Goal: Task Accomplishment & Management: Complete application form

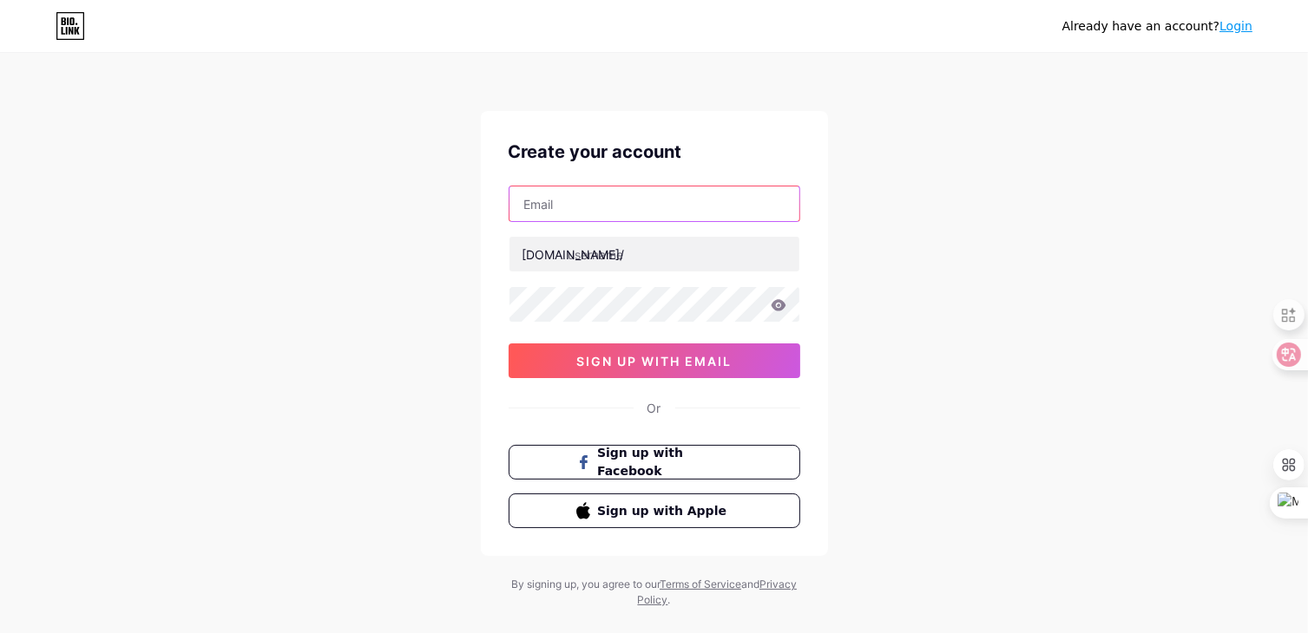
click at [675, 205] on input "text" at bounding box center [654, 204] width 290 height 35
type input "[DOMAIN_NAME][EMAIL_ADDRESS][DOMAIN_NAME]"
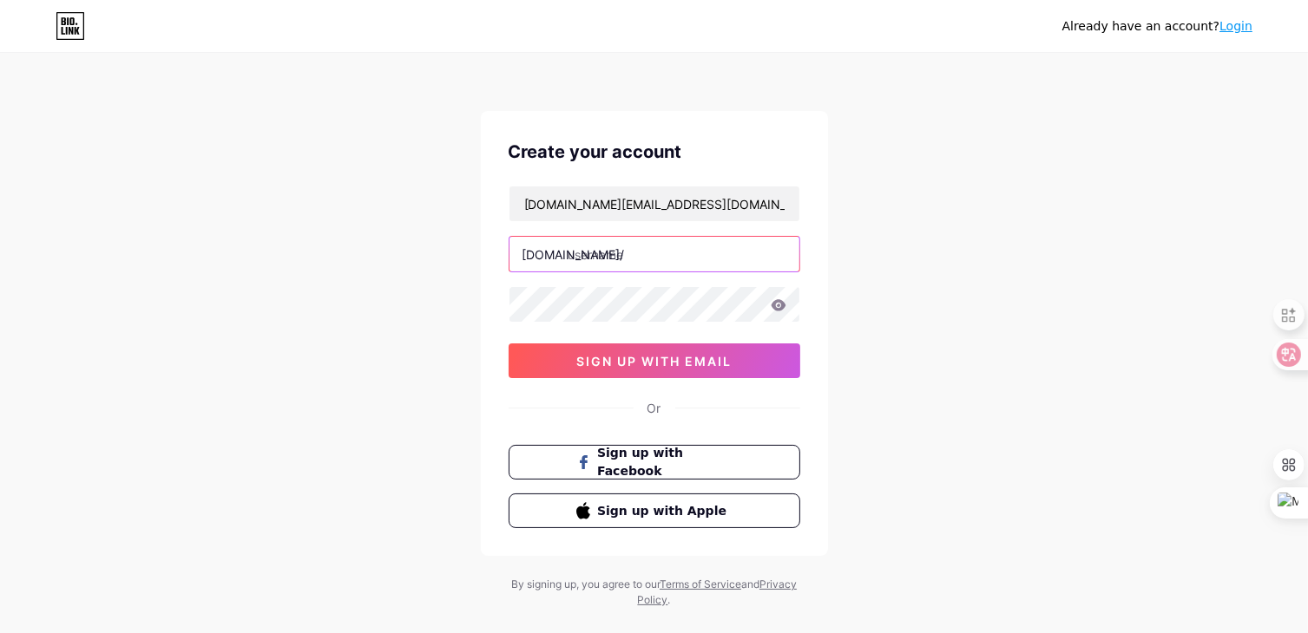
click at [662, 254] on input "text" at bounding box center [654, 254] width 290 height 35
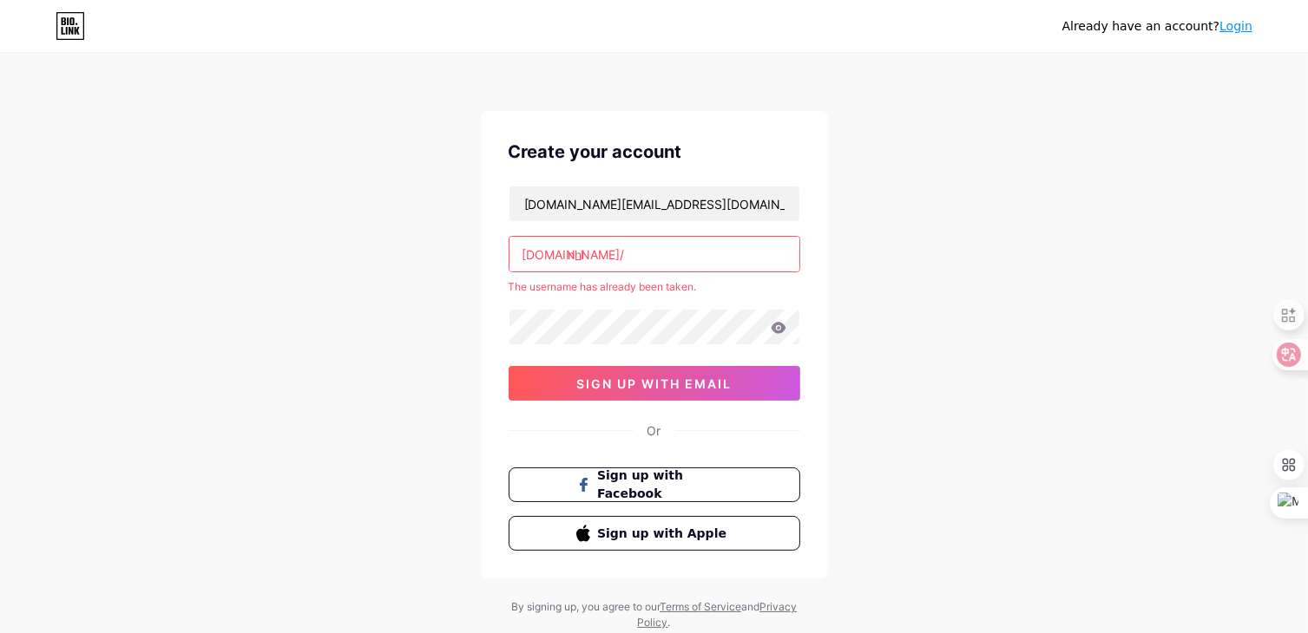
click at [656, 237] on input "nhi" at bounding box center [654, 254] width 290 height 35
type input "n"
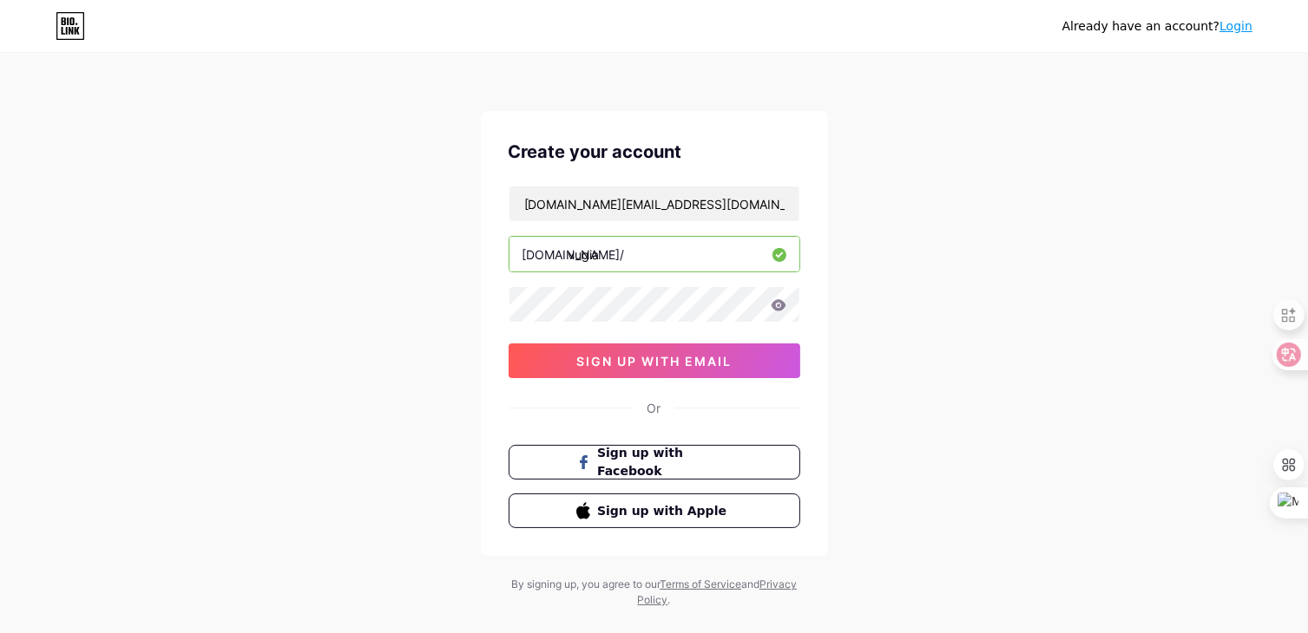
click at [607, 259] on input "vugia" at bounding box center [654, 254] width 290 height 35
type input "v"
type input "ũ"
type input "vuxuannhi"
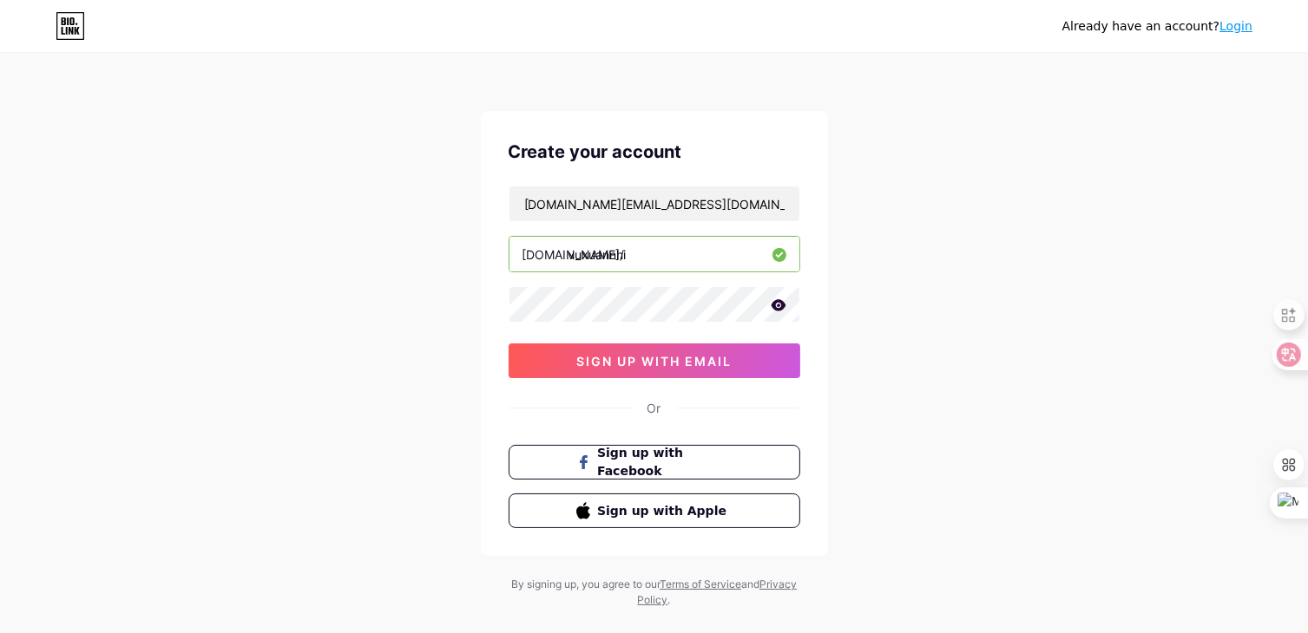
click at [778, 303] on icon at bounding box center [778, 304] width 15 height 11
click at [653, 358] on span "sign up with email" at bounding box center [653, 361] width 155 height 15
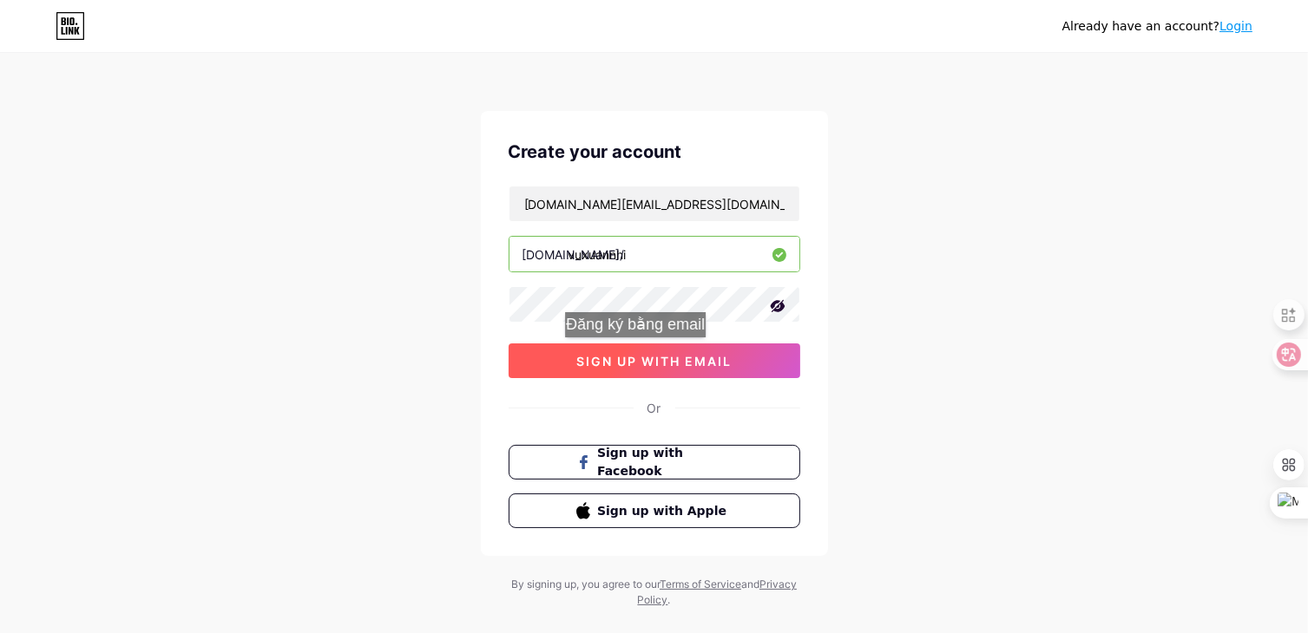
click at [642, 355] on span "sign up with email" at bounding box center [653, 361] width 155 height 15
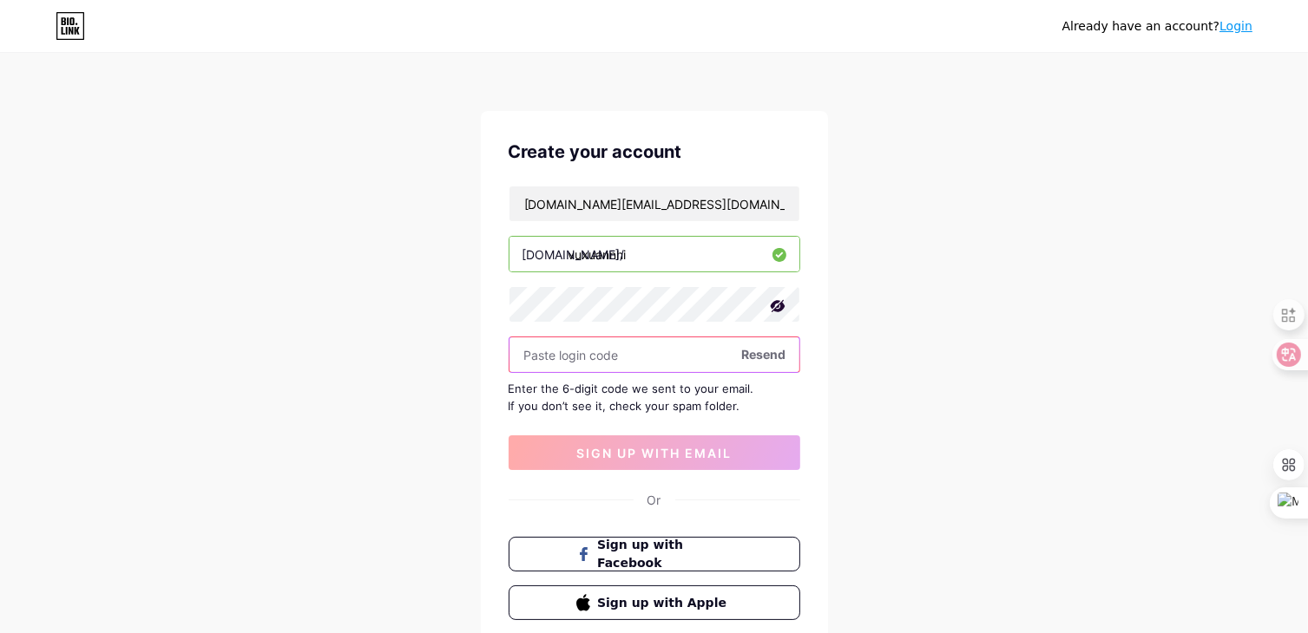
click at [601, 351] on input "text" at bounding box center [654, 355] width 290 height 35
click at [608, 351] on input "text" at bounding box center [654, 355] width 290 height 35
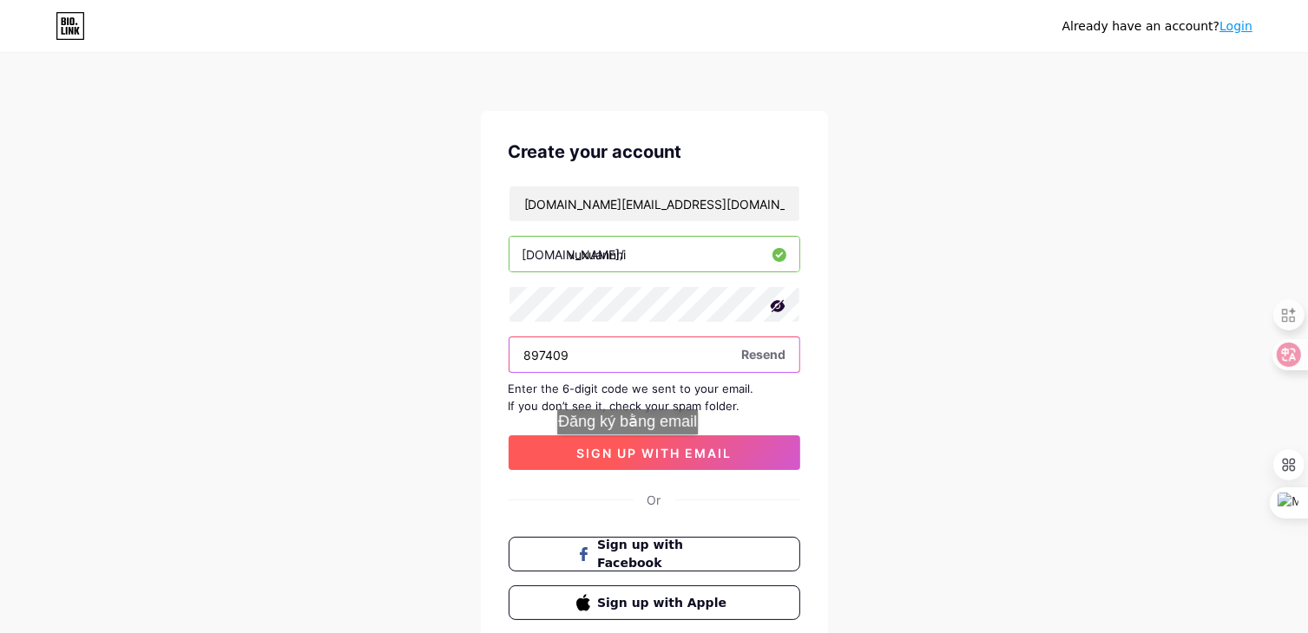
type input "897409"
click at [634, 452] on span "sign up with email" at bounding box center [653, 453] width 155 height 15
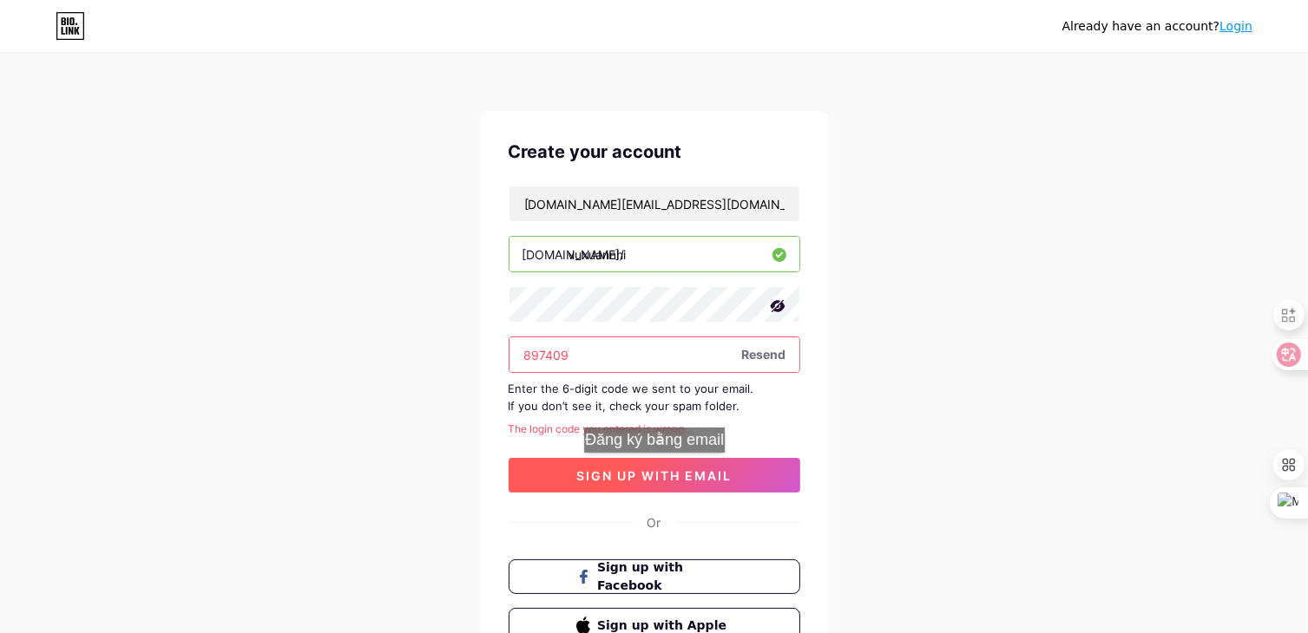
click at [661, 470] on span "sign up with email" at bounding box center [653, 476] width 155 height 15
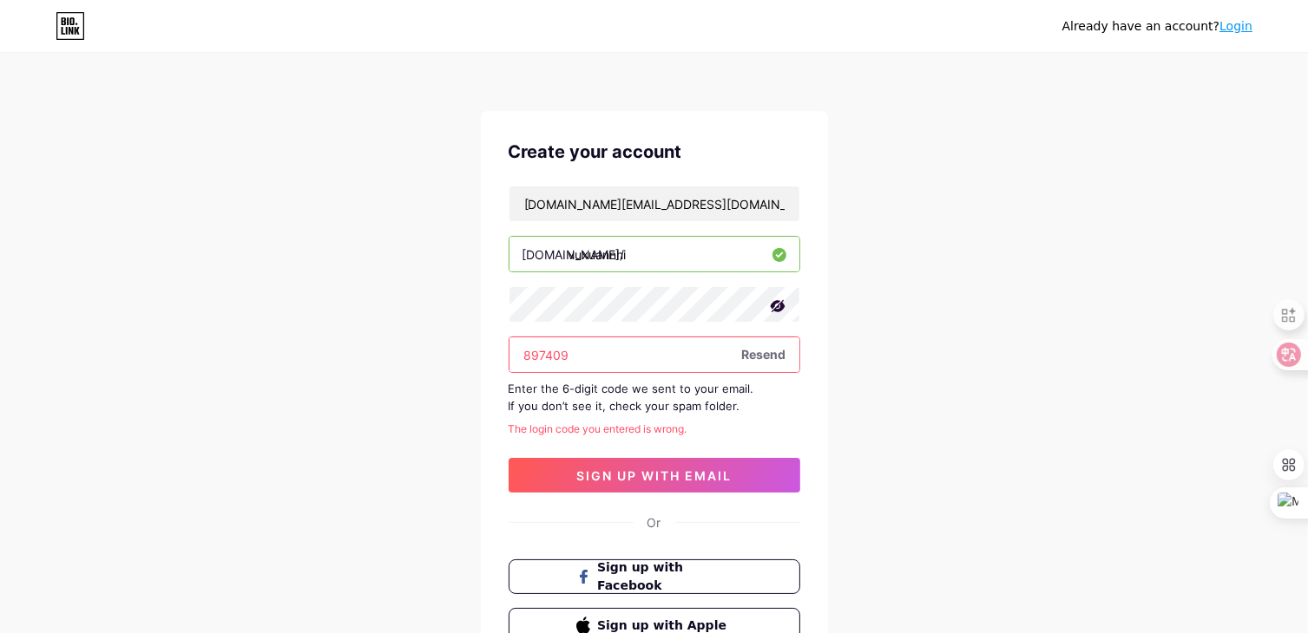
click at [699, 358] on input "897409" at bounding box center [654, 355] width 290 height 35
click at [757, 352] on span "Resend" at bounding box center [764, 354] width 44 height 18
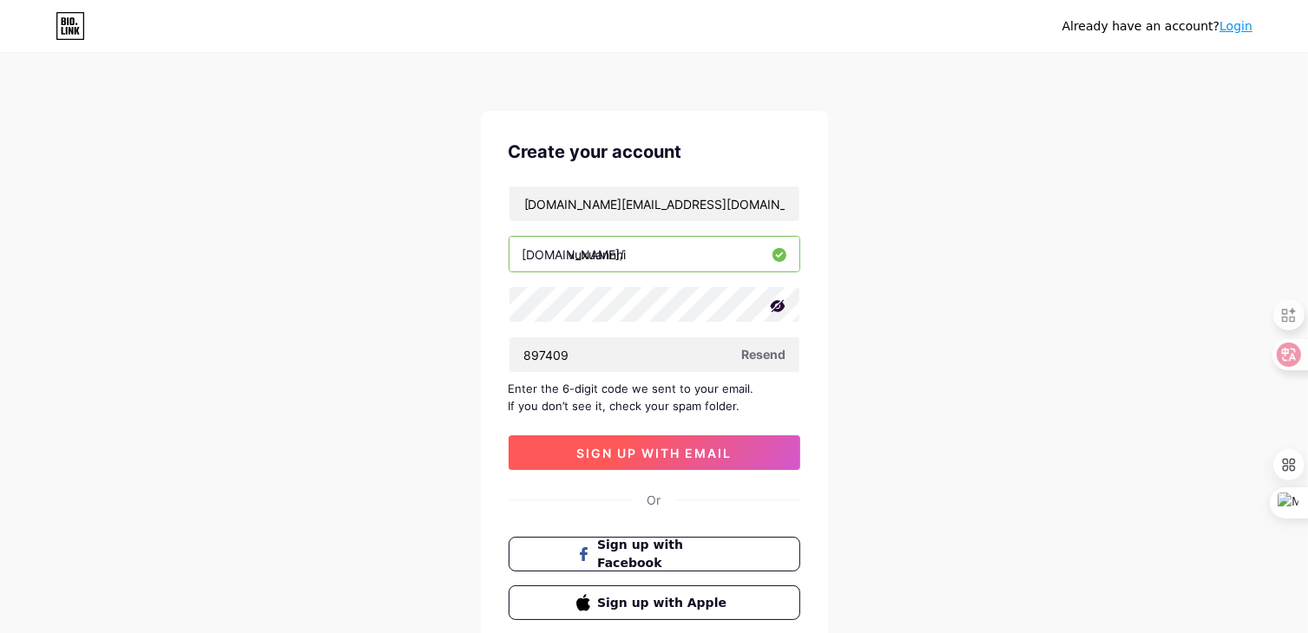
click at [631, 453] on span "sign up with email" at bounding box center [653, 453] width 155 height 15
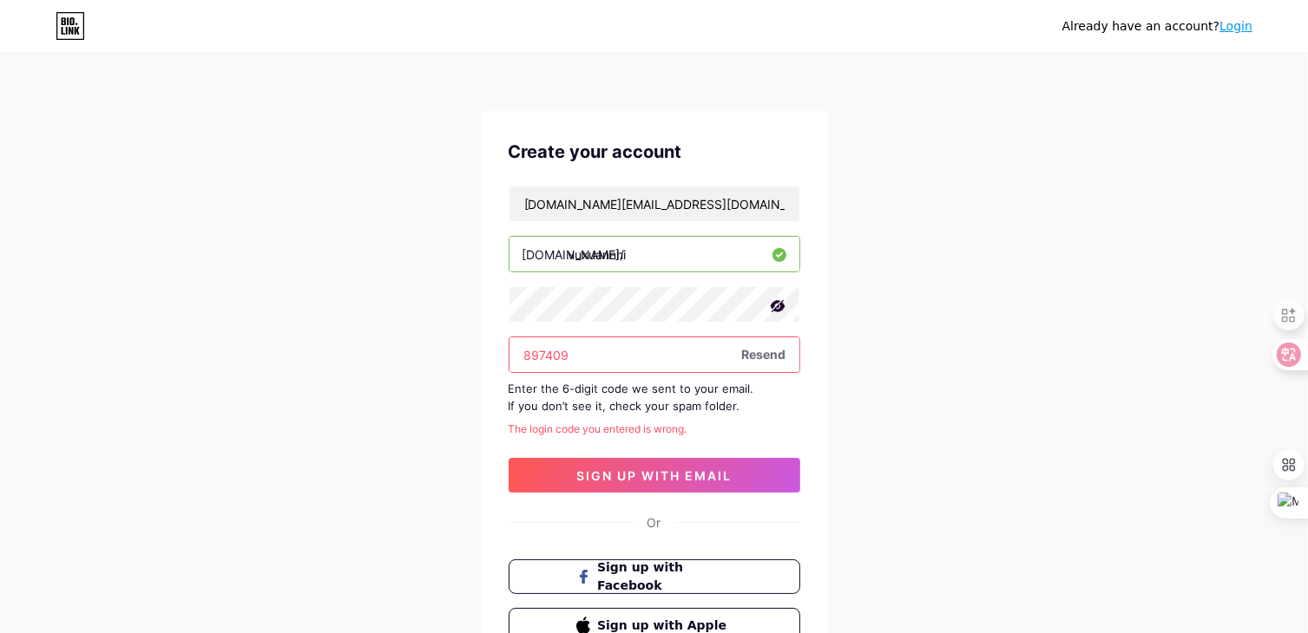
click at [698, 347] on input "897409" at bounding box center [654, 355] width 290 height 35
click at [614, 469] on span "sign up with email" at bounding box center [653, 476] width 155 height 15
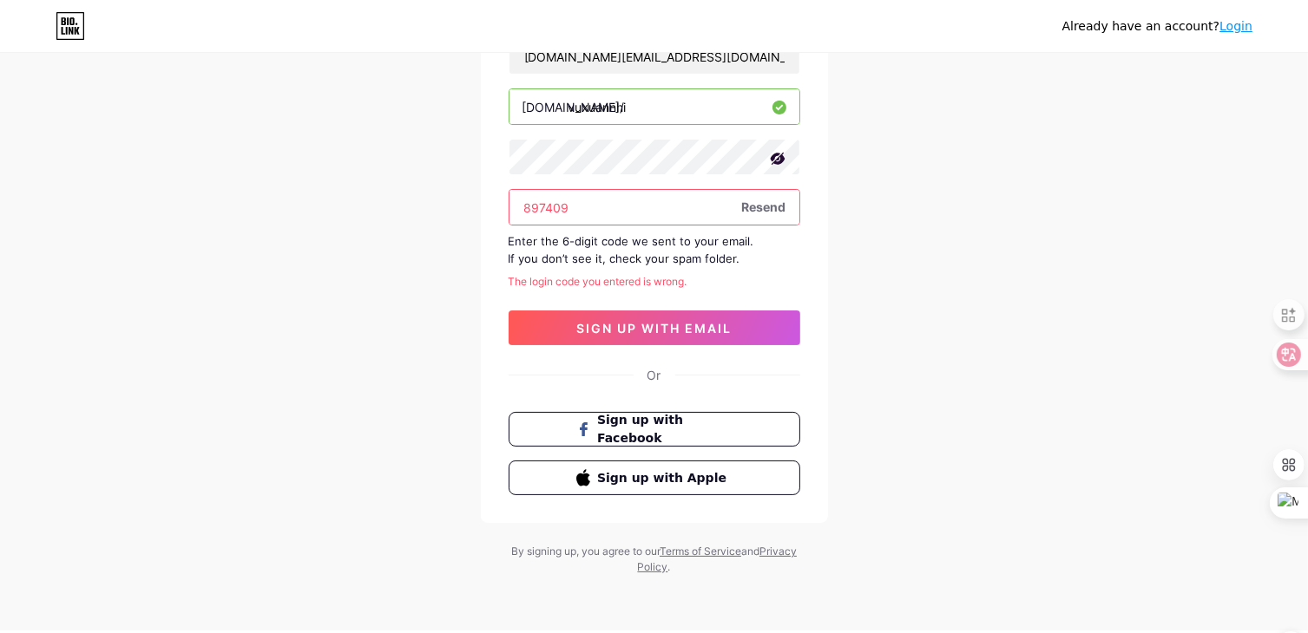
scroll to position [149, 0]
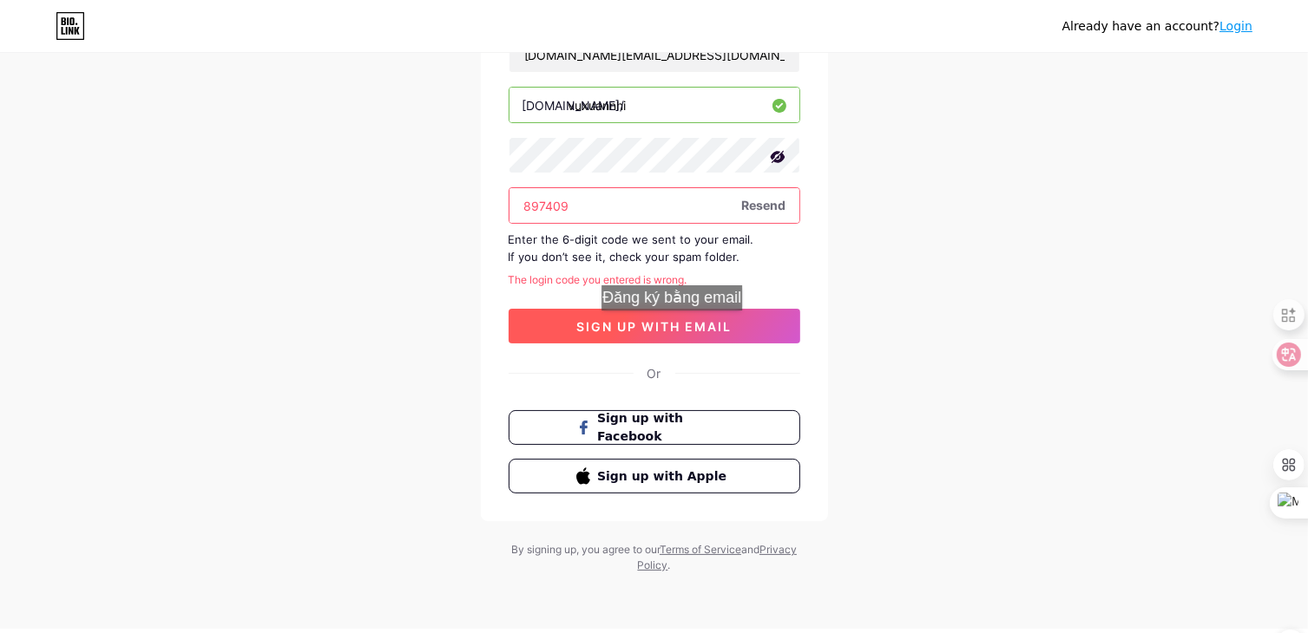
click at [679, 328] on span "sign up with email" at bounding box center [653, 326] width 155 height 15
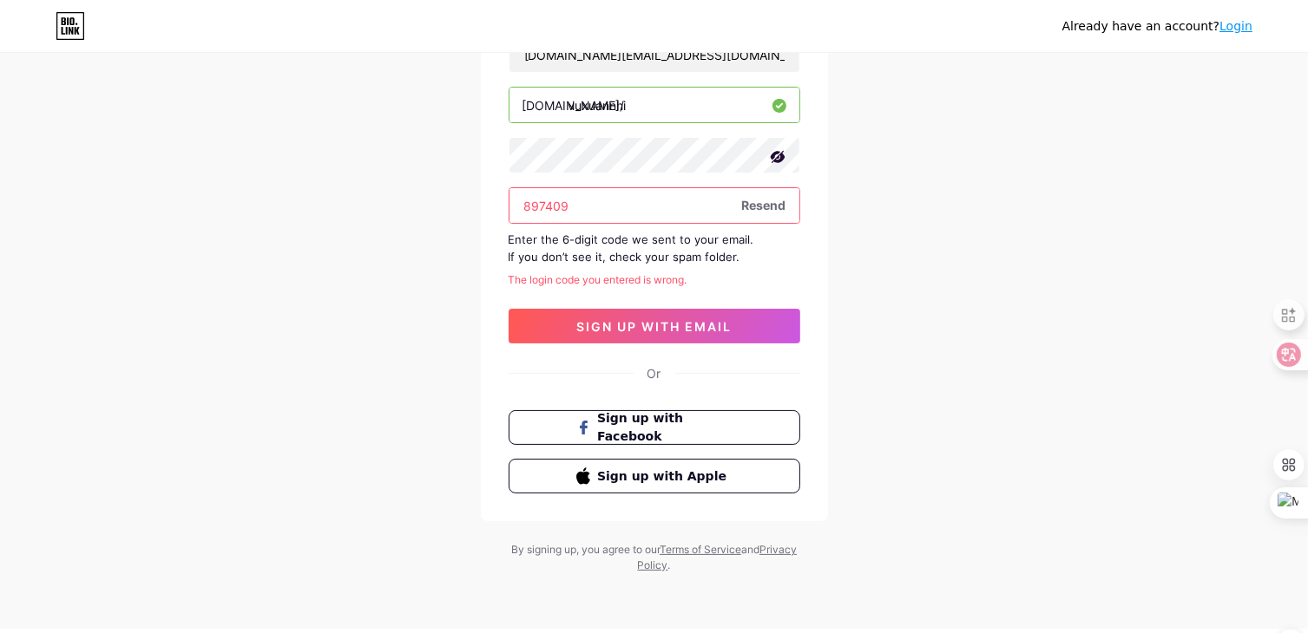
click at [701, 206] on input "897409" at bounding box center [654, 205] width 290 height 35
click at [771, 327] on button "sign up with email" at bounding box center [655, 326] width 292 height 35
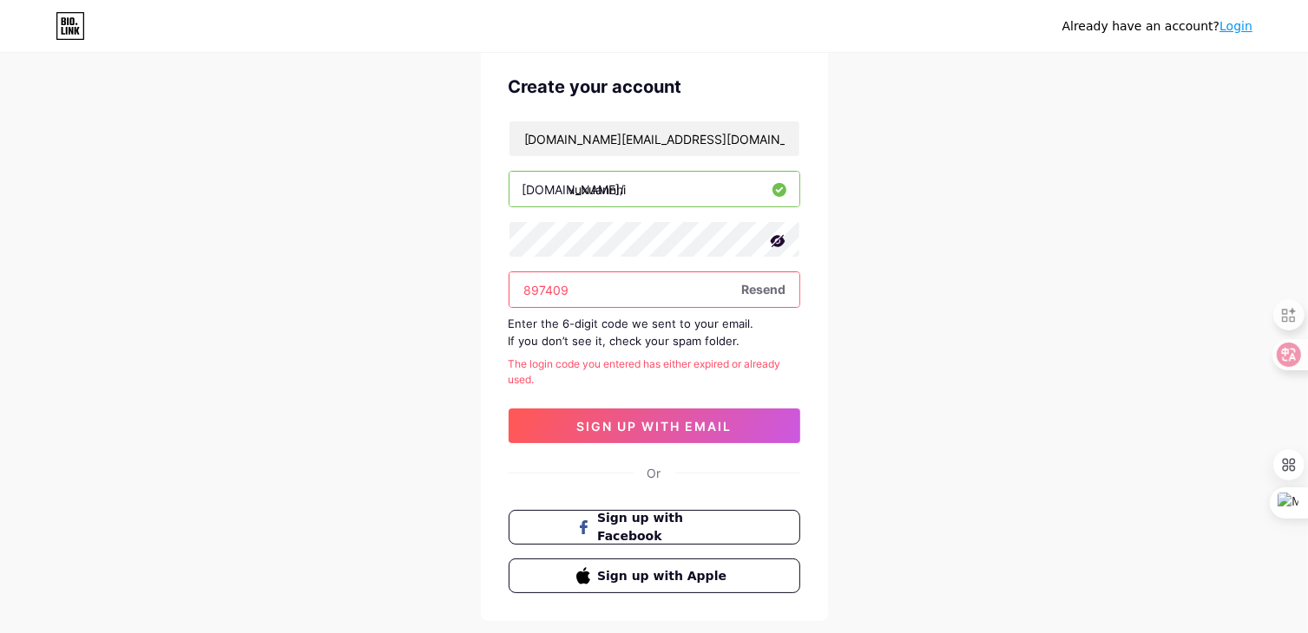
scroll to position [62, 0]
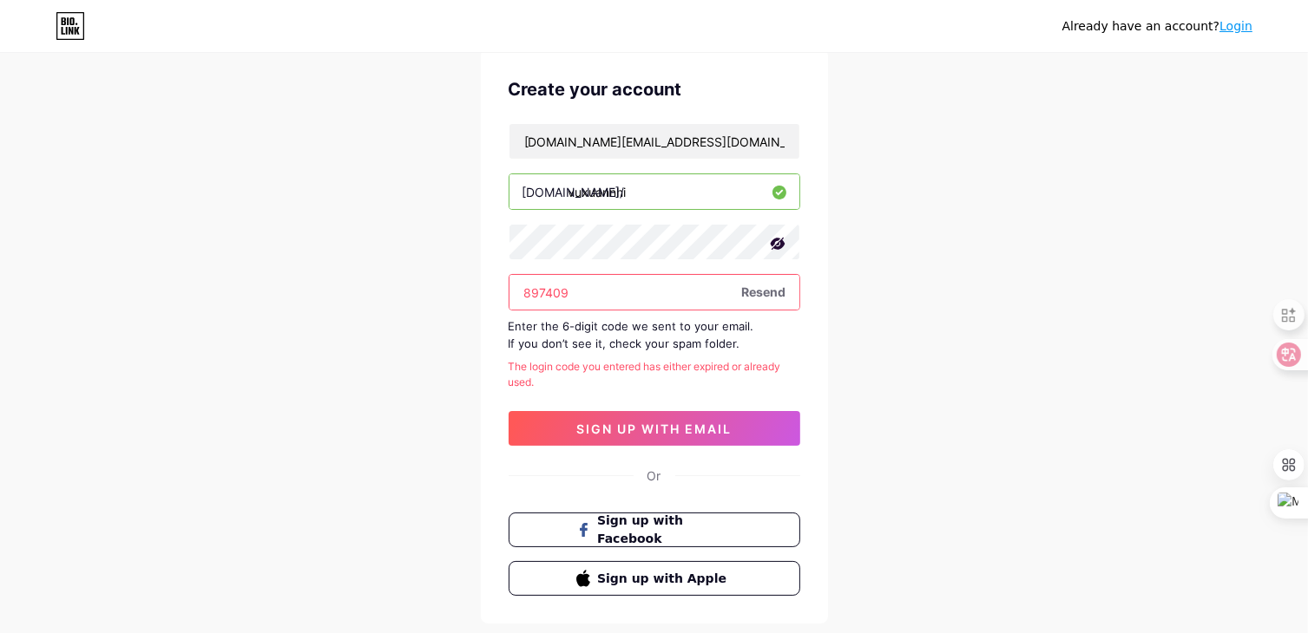
click at [1235, 26] on link "Login" at bounding box center [1235, 26] width 33 height 14
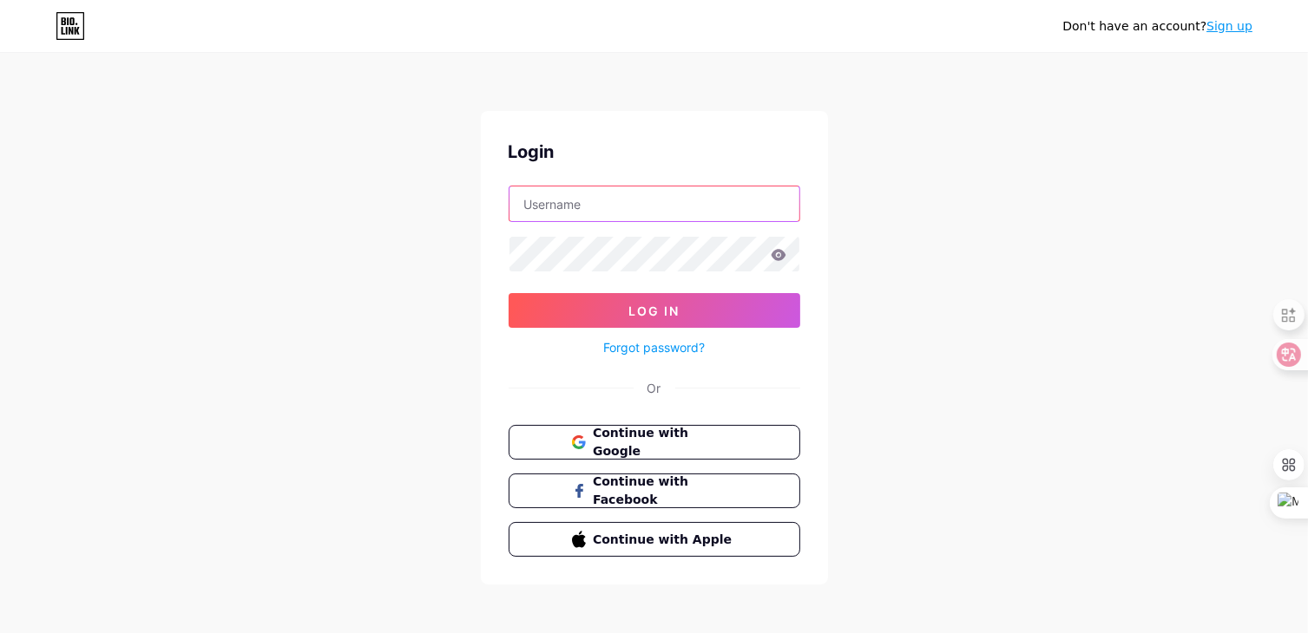
click at [640, 204] on input "text" at bounding box center [654, 204] width 290 height 35
type input "tuka.ceo@gmail.com"
click at [781, 254] on icon at bounding box center [778, 254] width 15 height 11
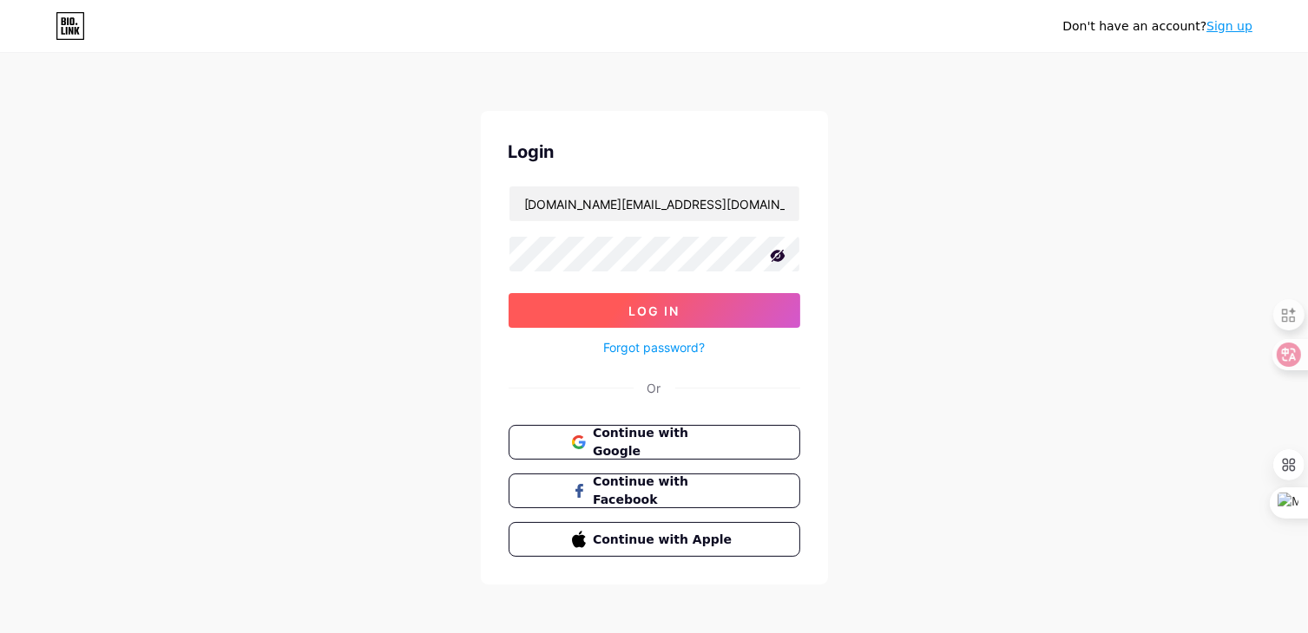
click at [633, 310] on span "Log In" at bounding box center [653, 311] width 51 height 15
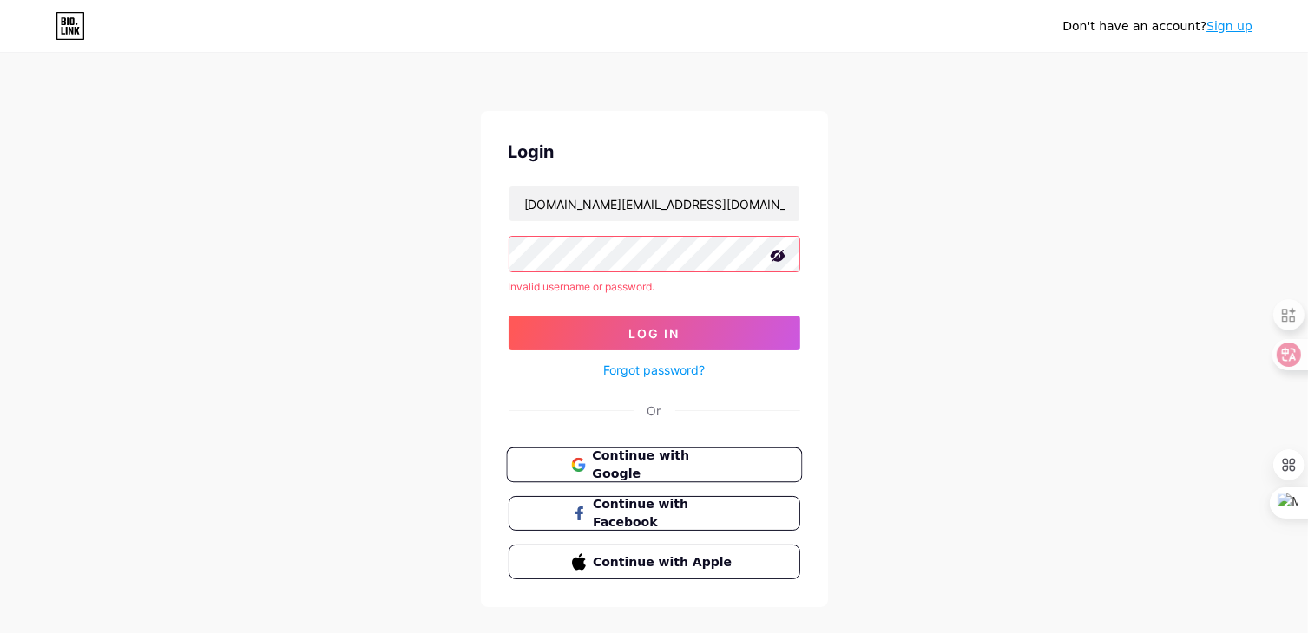
click at [615, 462] on span "Continue with Google" at bounding box center [664, 465] width 145 height 37
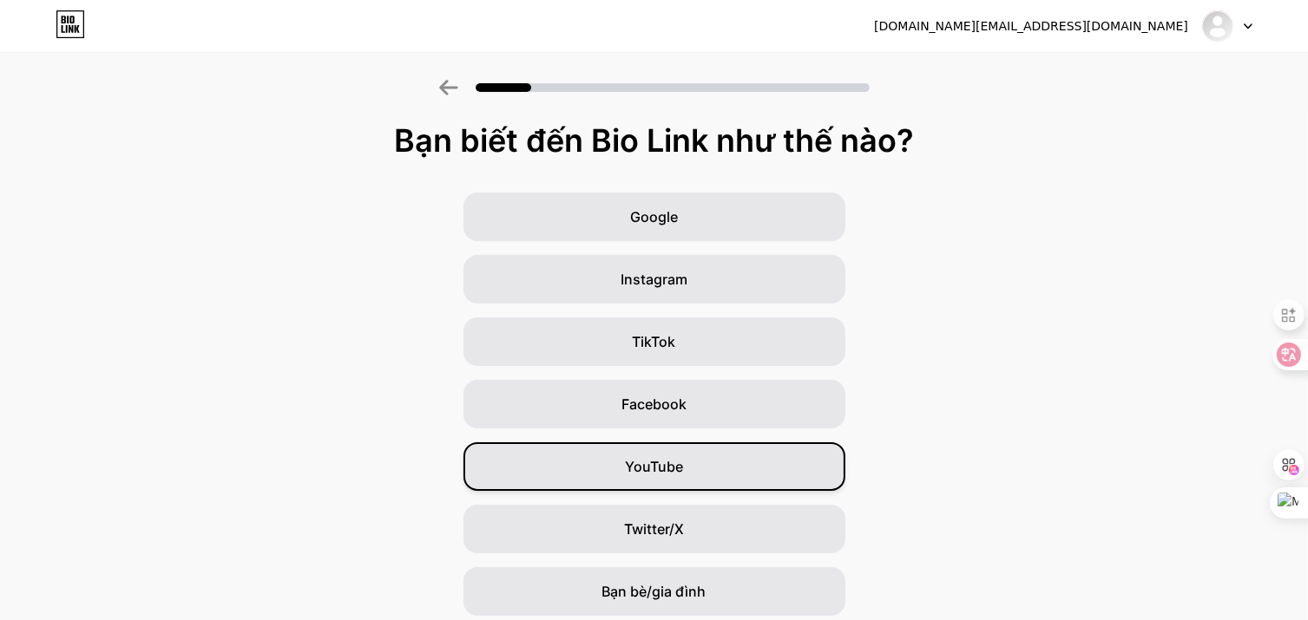
click at [651, 472] on font "YouTube" at bounding box center [654, 466] width 58 height 17
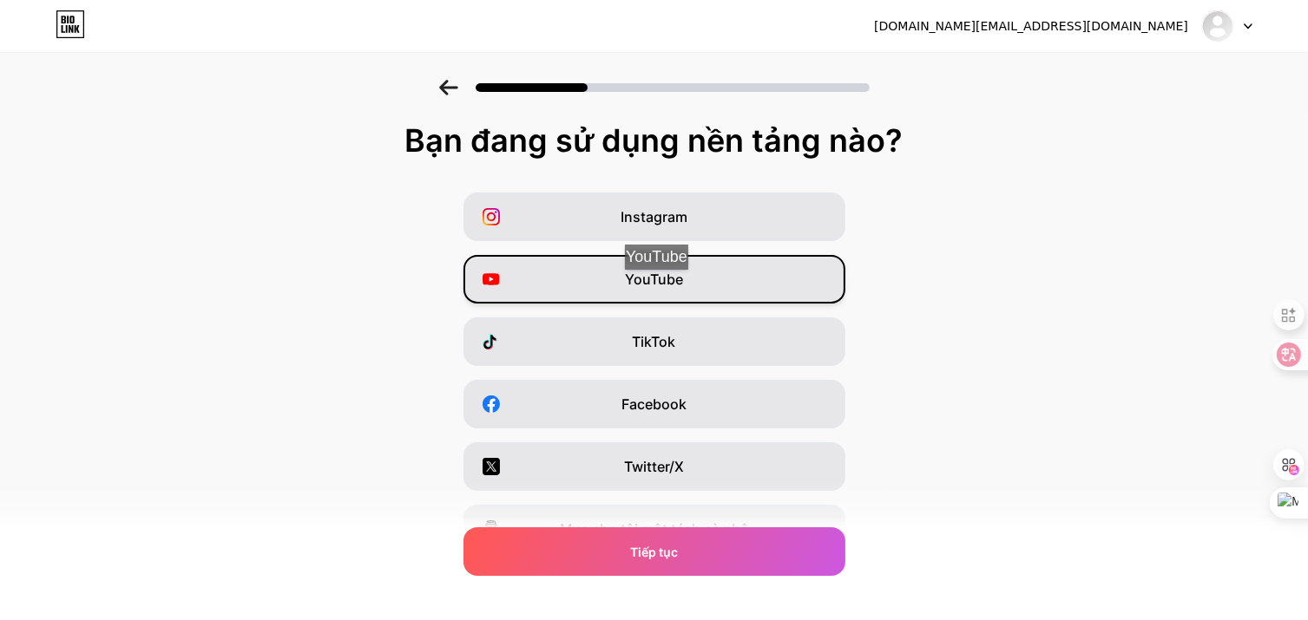
click at [663, 287] on font "YouTube" at bounding box center [654, 279] width 58 height 17
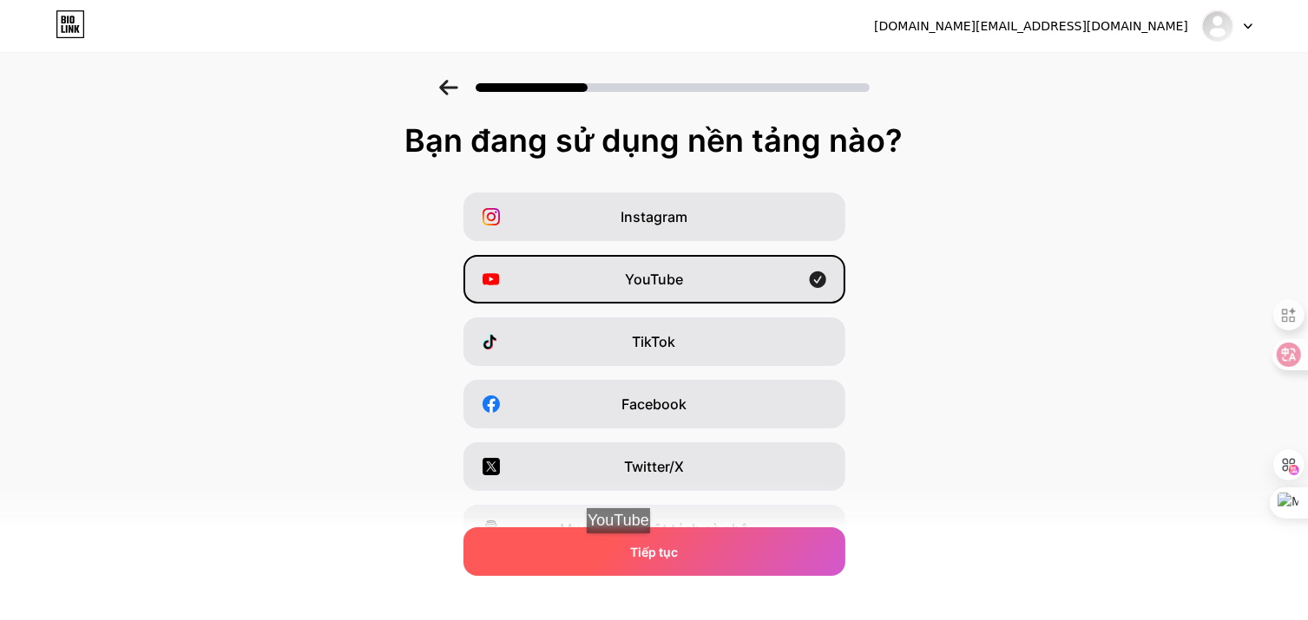
click at [625, 550] on div "Tiếp tục" at bounding box center [654, 552] width 382 height 49
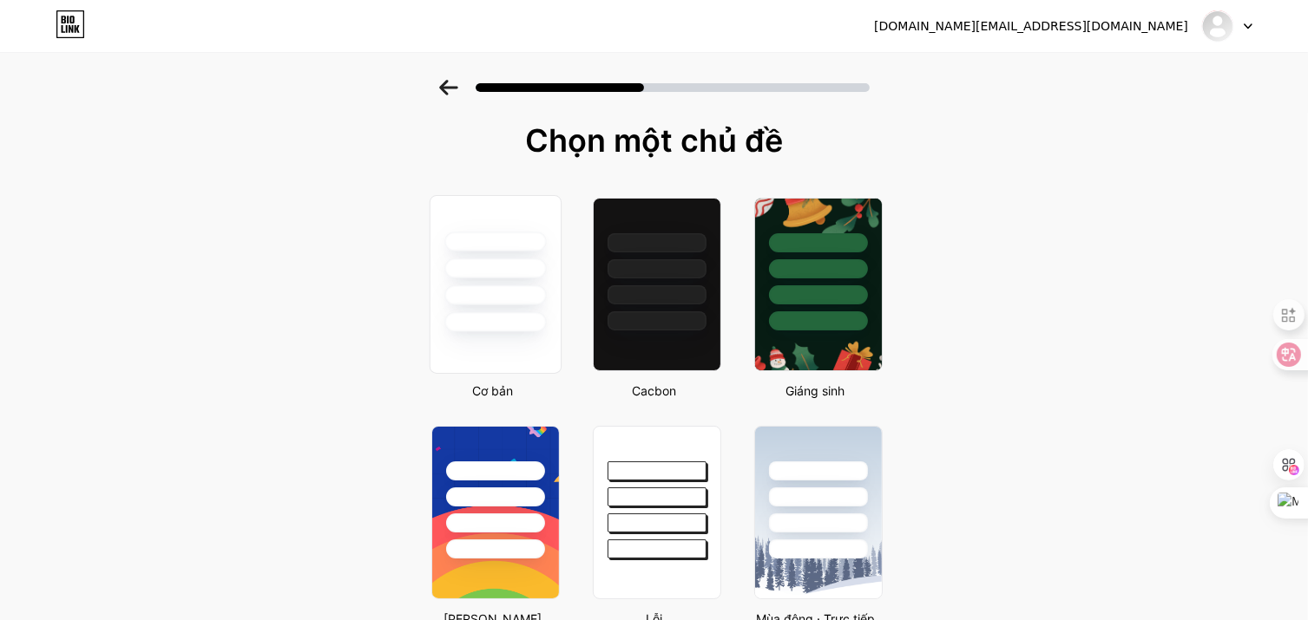
click at [509, 281] on div at bounding box center [495, 264] width 130 height 136
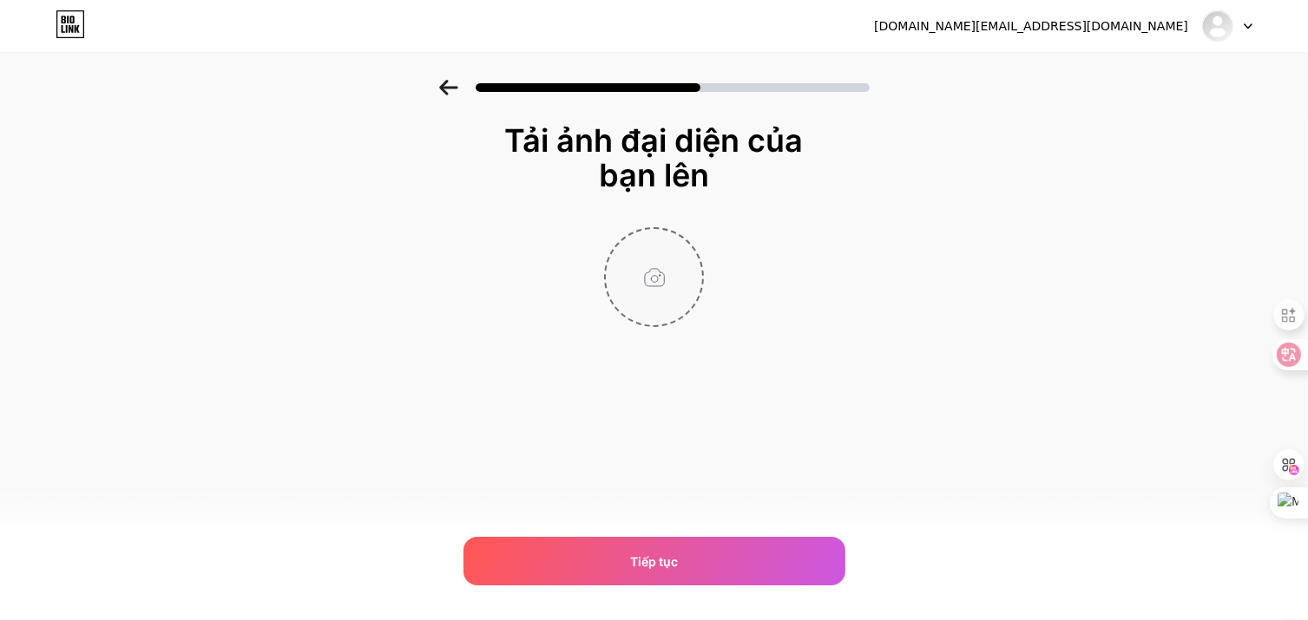
click at [662, 272] on input "file" at bounding box center [654, 277] width 96 height 96
type input "C:\fakepath\NHỊ mặc áo vàng.jpg"
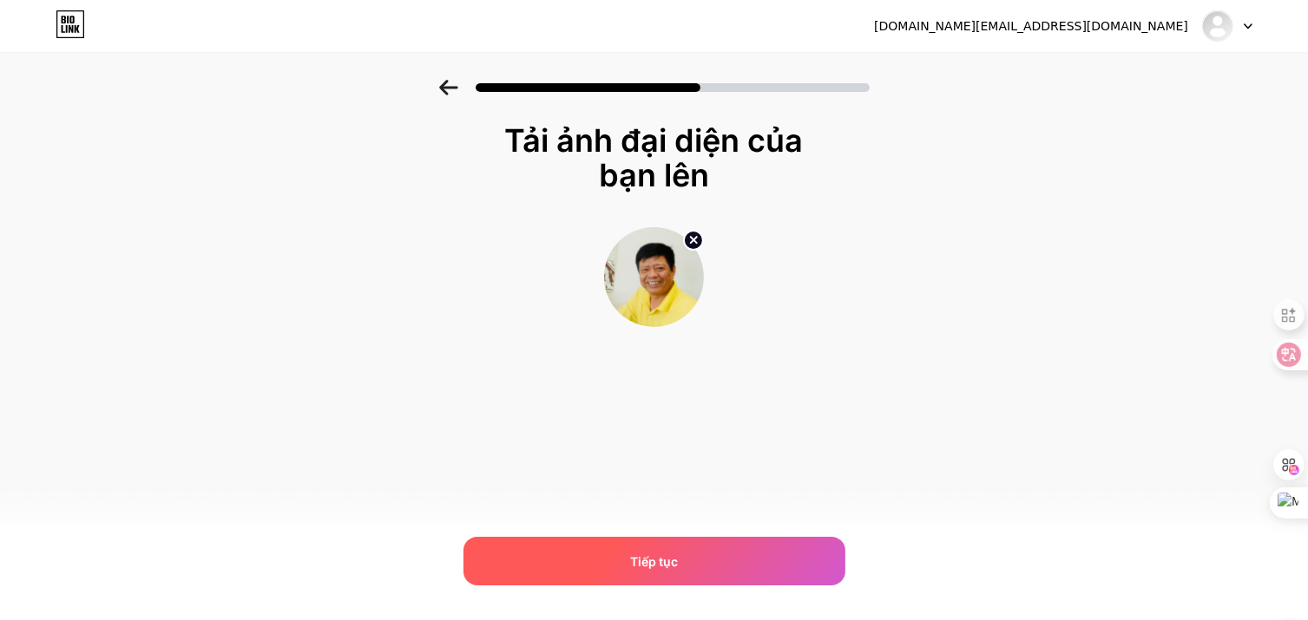
click at [557, 567] on div "Tiếp tục" at bounding box center [654, 561] width 382 height 49
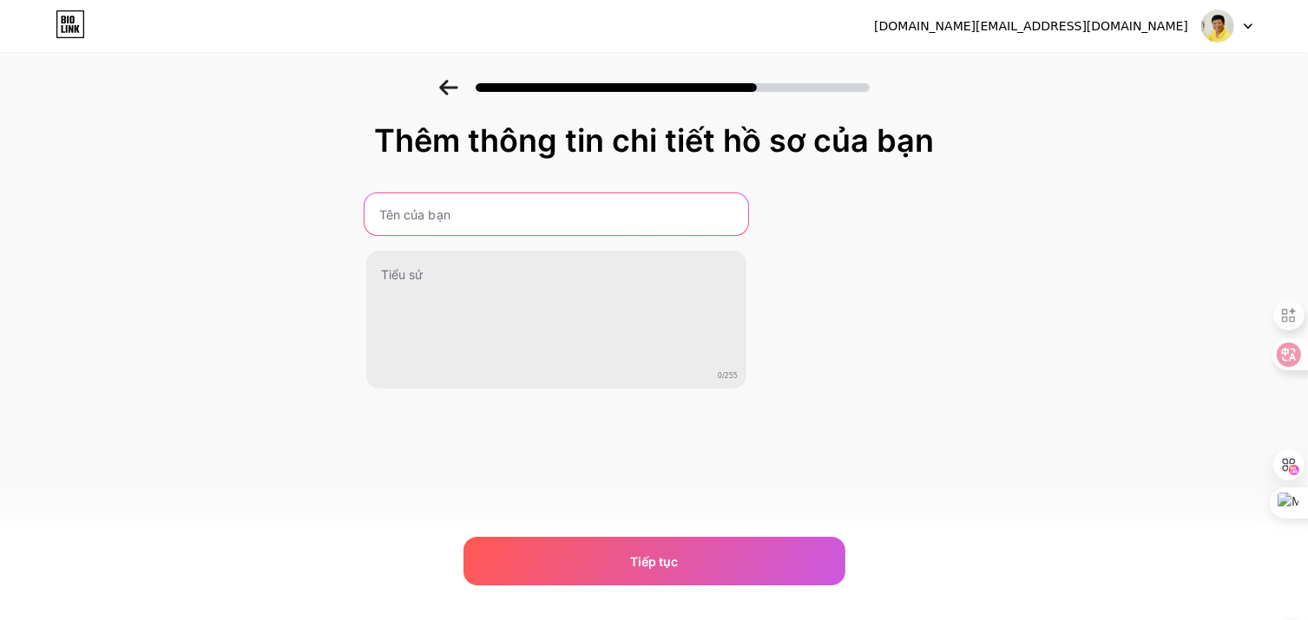
click at [487, 209] on input "text" at bounding box center [556, 215] width 384 height 42
type input "[PERSON_NAME]"
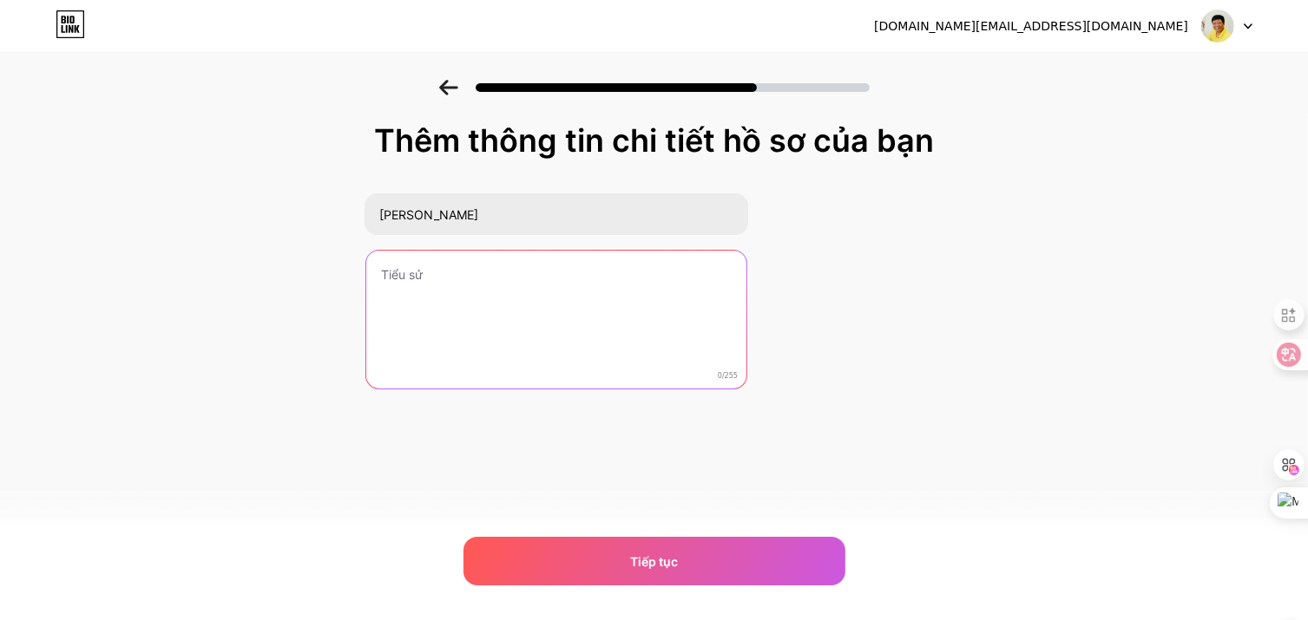
click at [470, 284] on textarea at bounding box center [556, 321] width 380 height 140
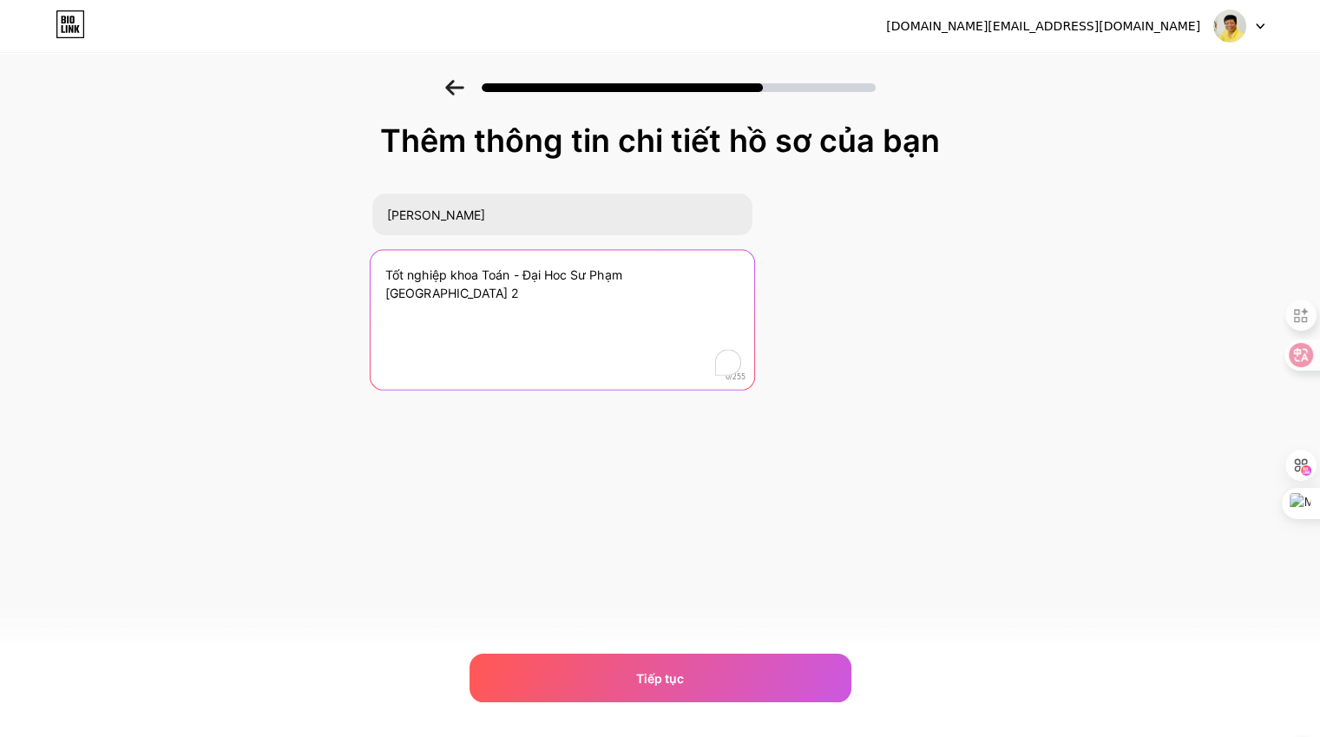
click at [463, 274] on textarea "Tốt nghiệp khoa Toán - Đại Hoc Sư Phạm [GEOGRAPHIC_DATA] 2" at bounding box center [563, 320] width 384 height 141
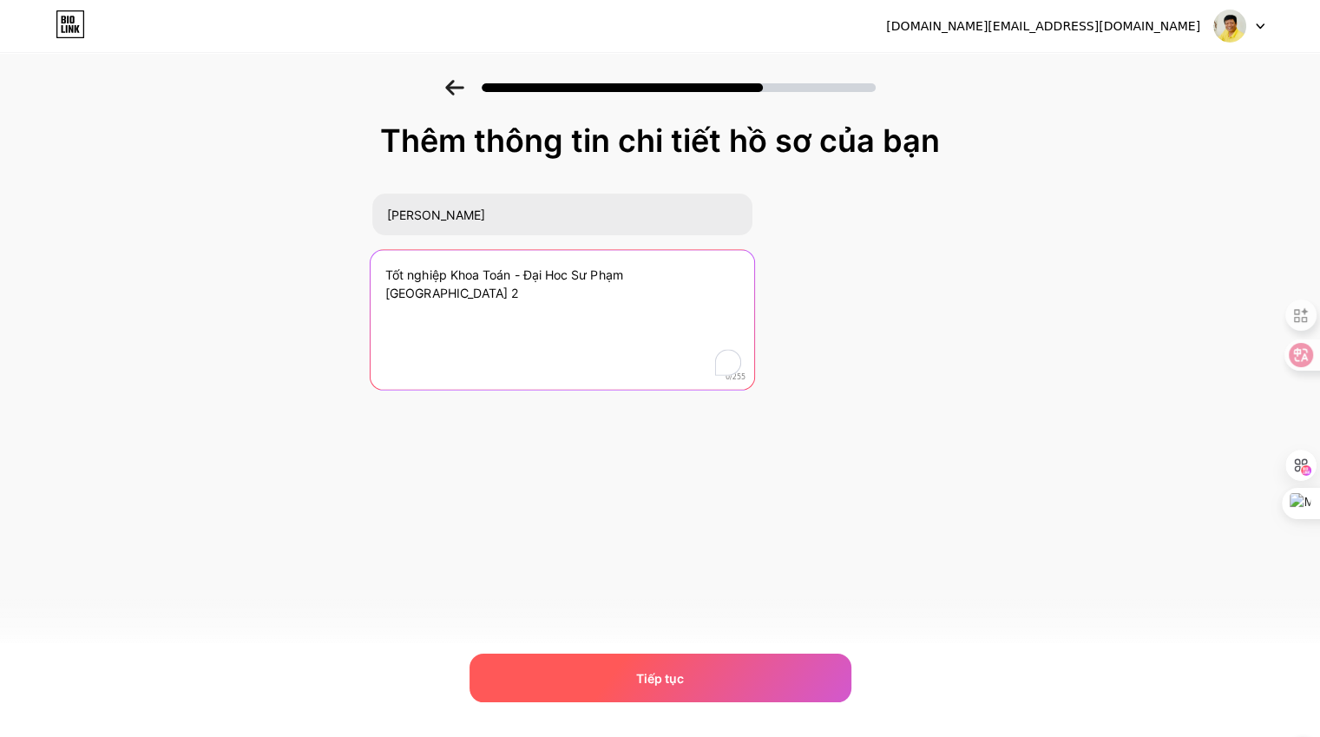
type textarea "Tốt nghiệp Khoa Toán - Đại Hoc Sư Phạm [GEOGRAPHIC_DATA] 2"
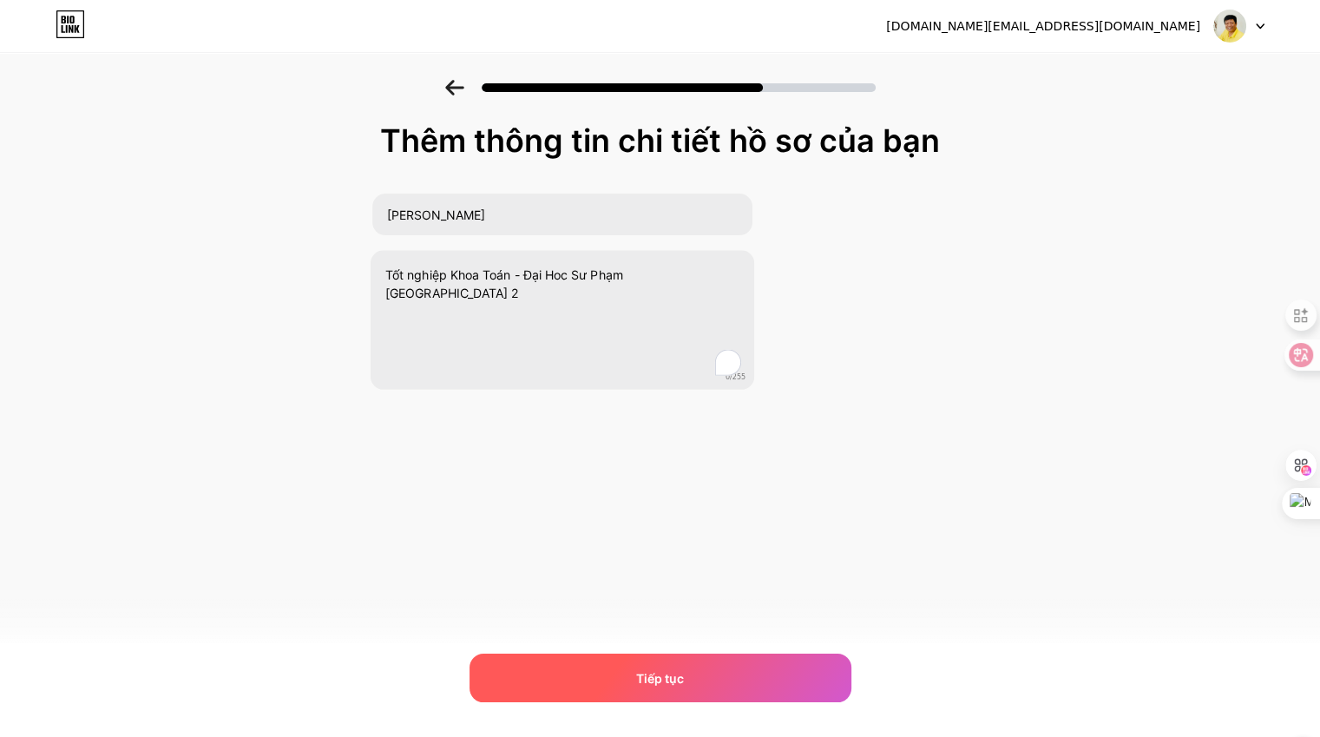
click at [587, 633] on div "Tiếp tục" at bounding box center [660, 677] width 382 height 49
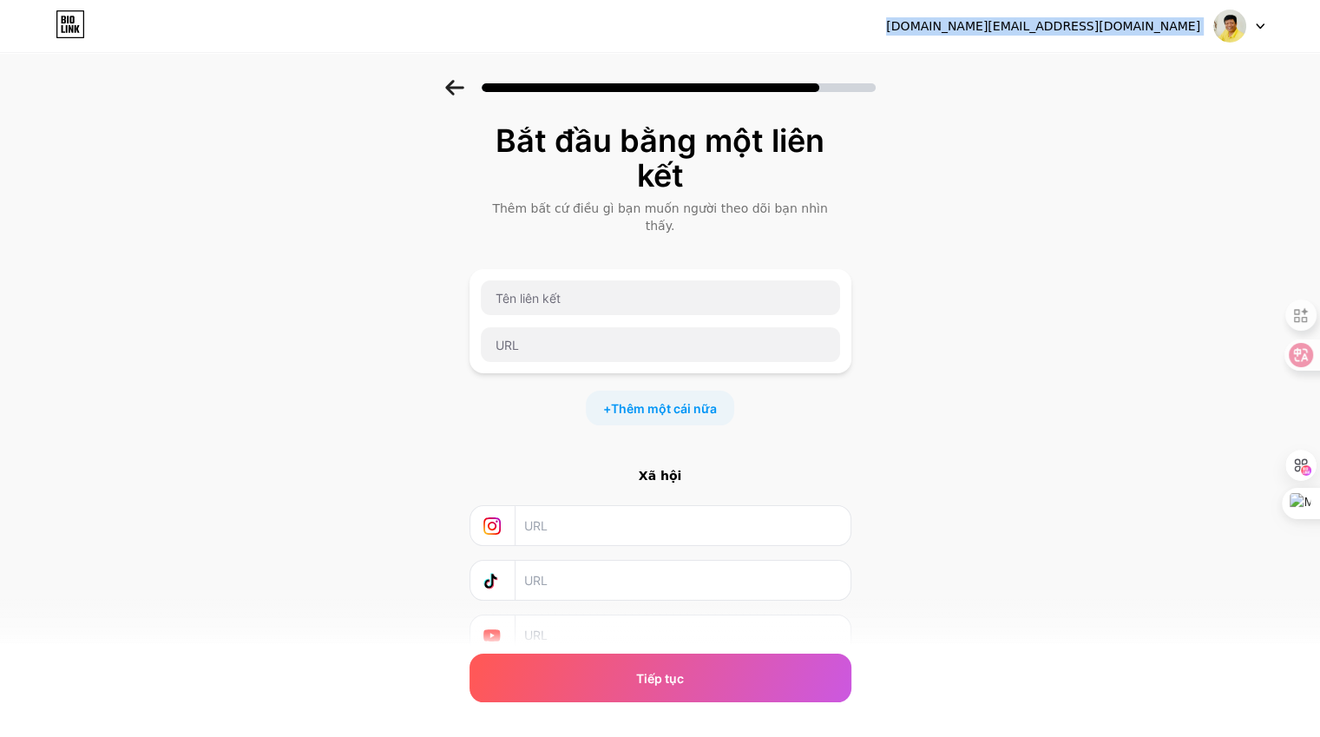
drag, startPoint x: 996, startPoint y: 21, endPoint x: 980, endPoint y: 69, distance: 51.3
click at [980, 69] on div "tuka.ceo@gmail.com Đăng xuất Liên kết đã được sao chép Bắt đầu bằng một liên kế…" at bounding box center [660, 371] width 1320 height 742
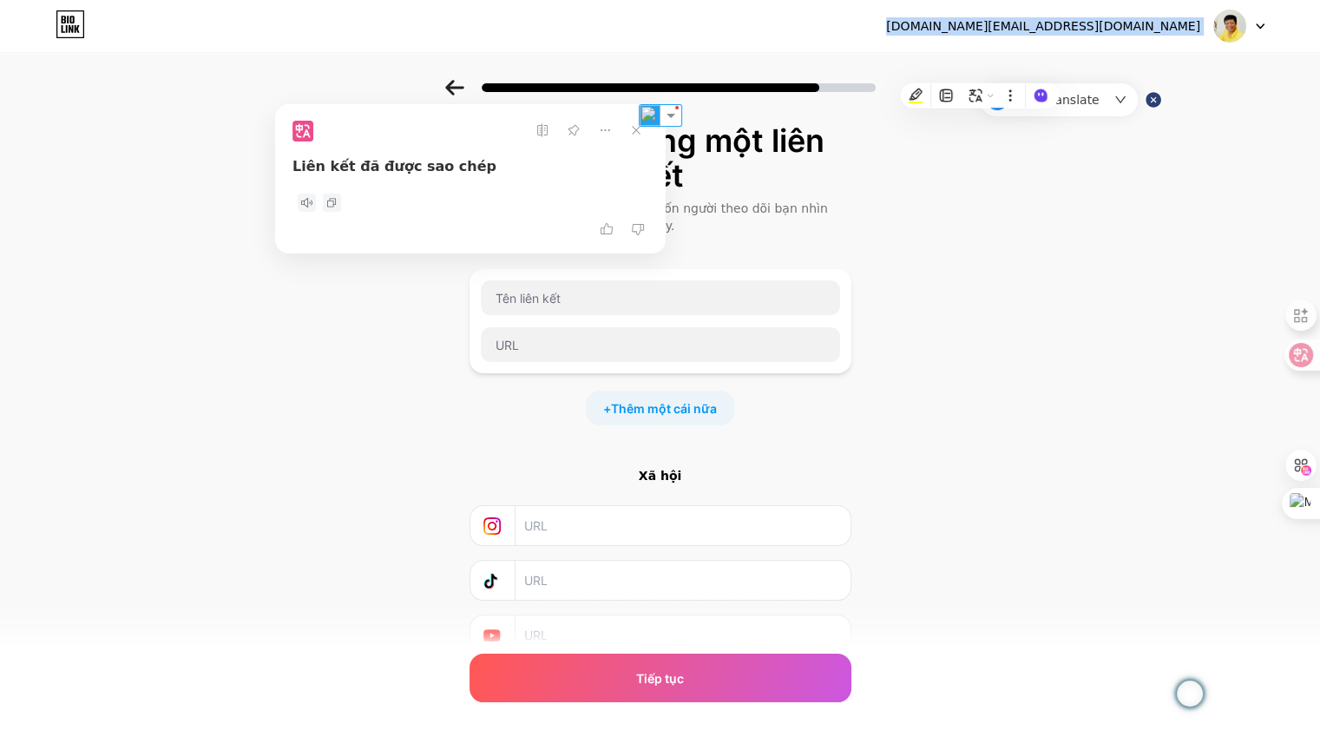
click at [772, 30] on div "tuka.ceo@gmail.com Đăng xuất" at bounding box center [660, 25] width 1320 height 31
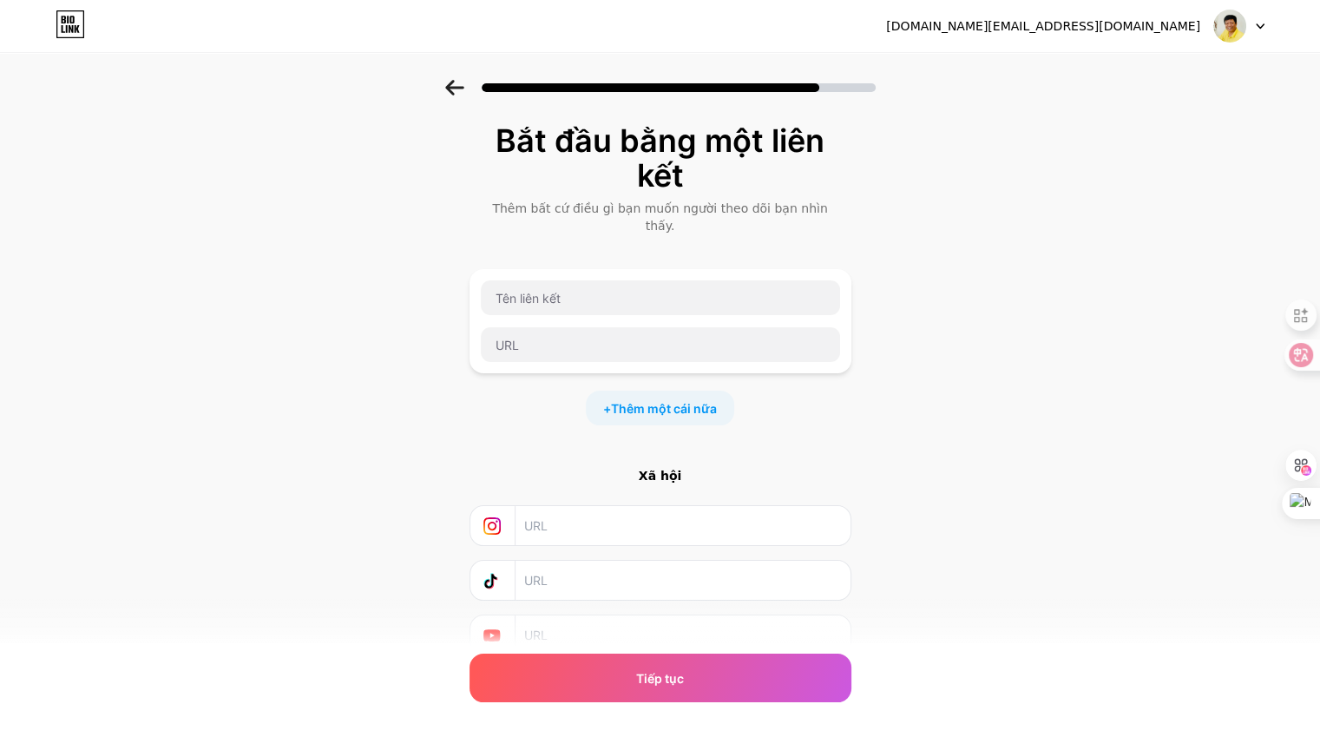
click at [457, 86] on icon at bounding box center [454, 88] width 19 height 16
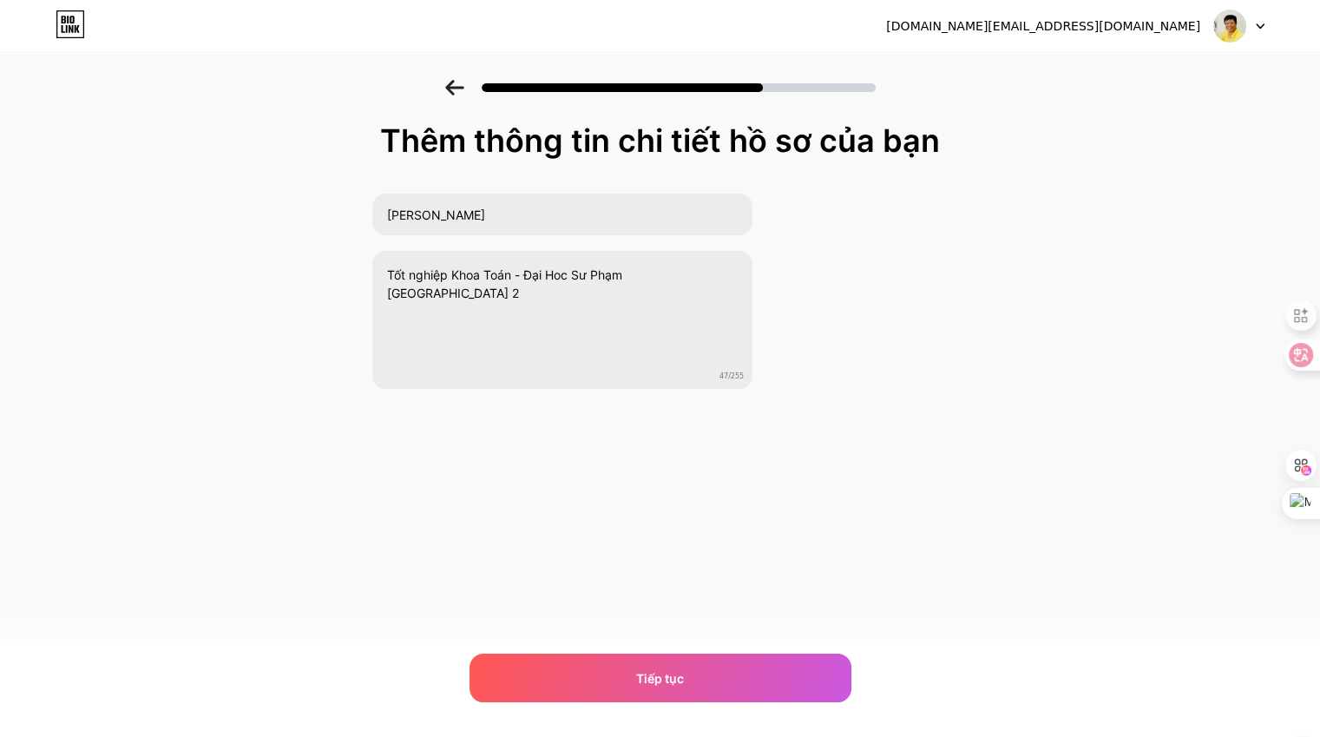
click at [457, 86] on icon at bounding box center [454, 88] width 19 height 16
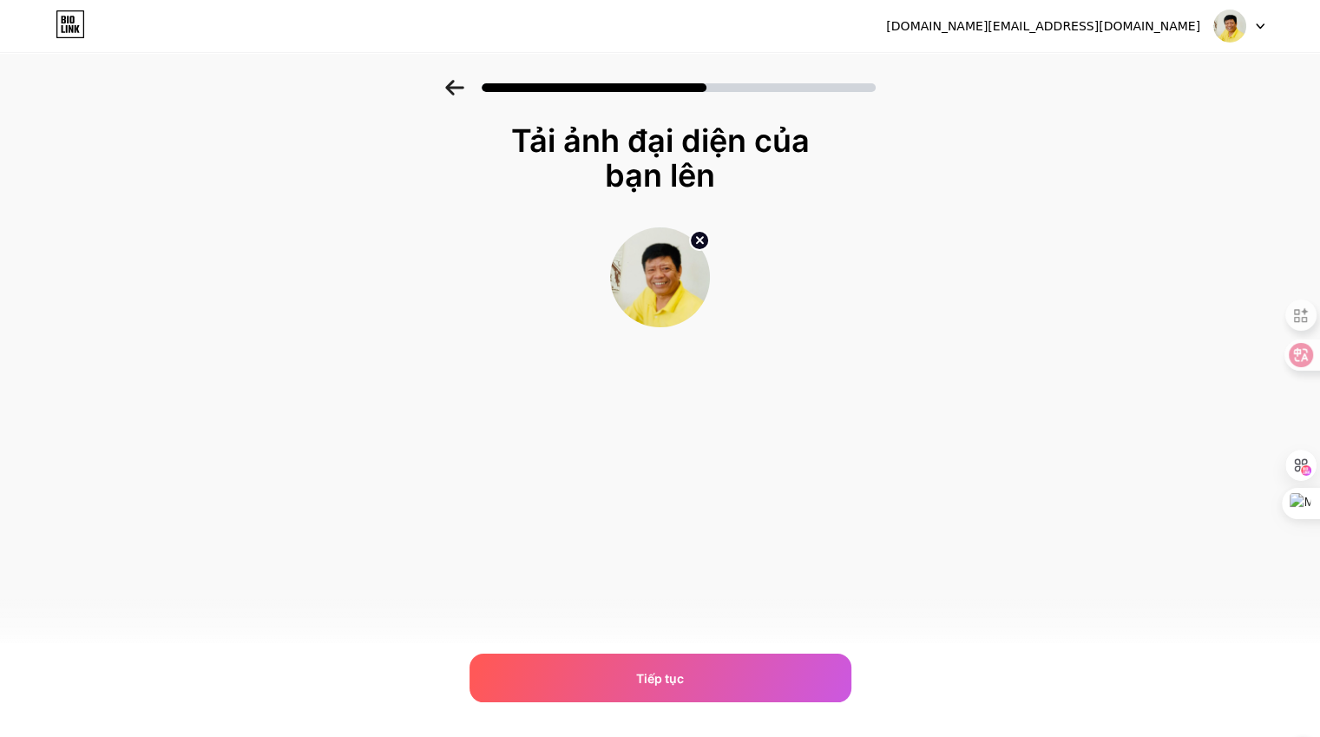
click at [457, 86] on icon at bounding box center [454, 88] width 19 height 16
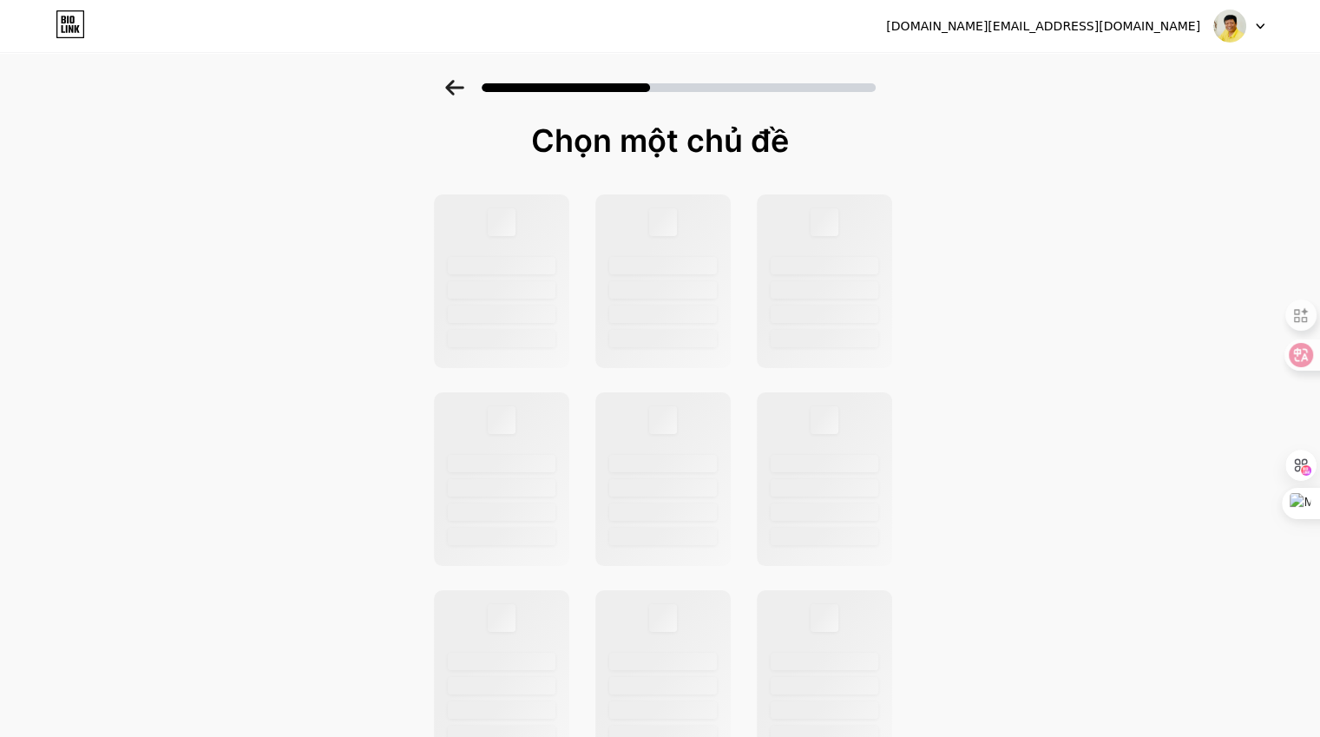
click at [457, 86] on icon at bounding box center [454, 88] width 19 height 16
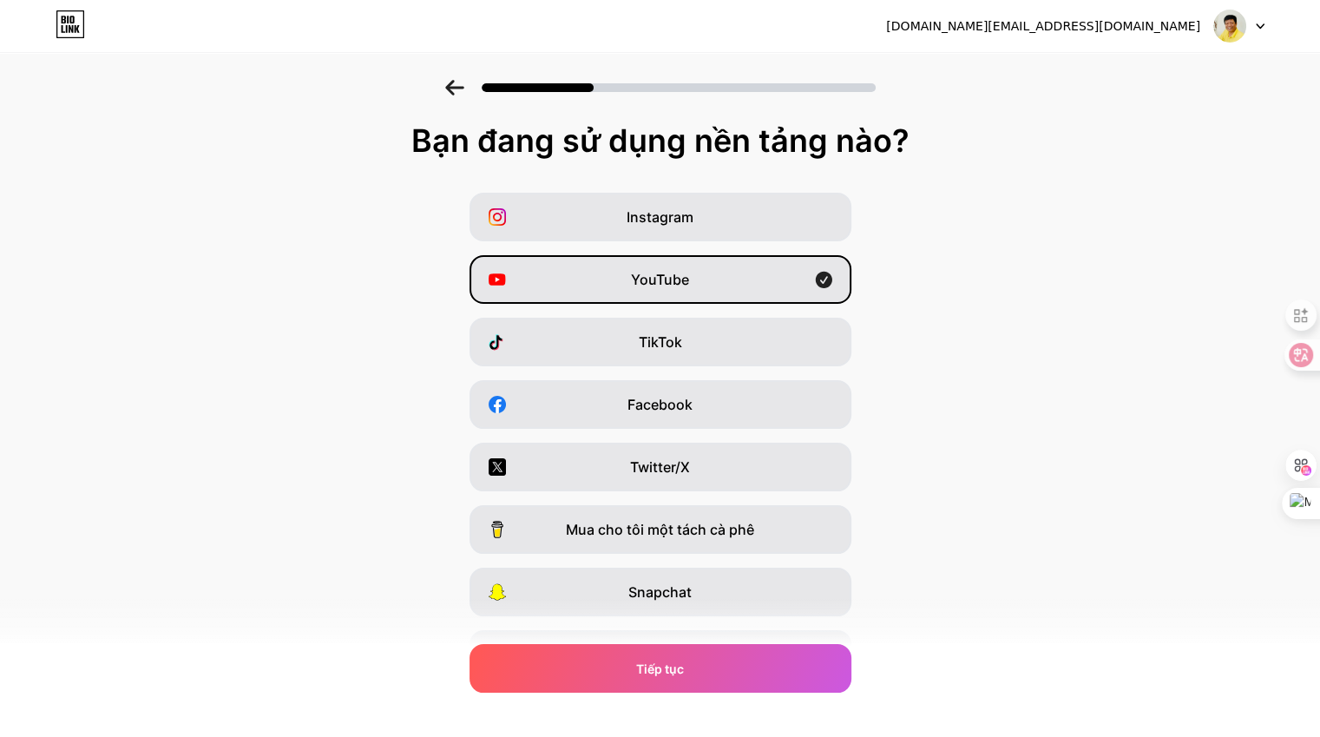
click at [457, 86] on icon at bounding box center [454, 88] width 19 height 16
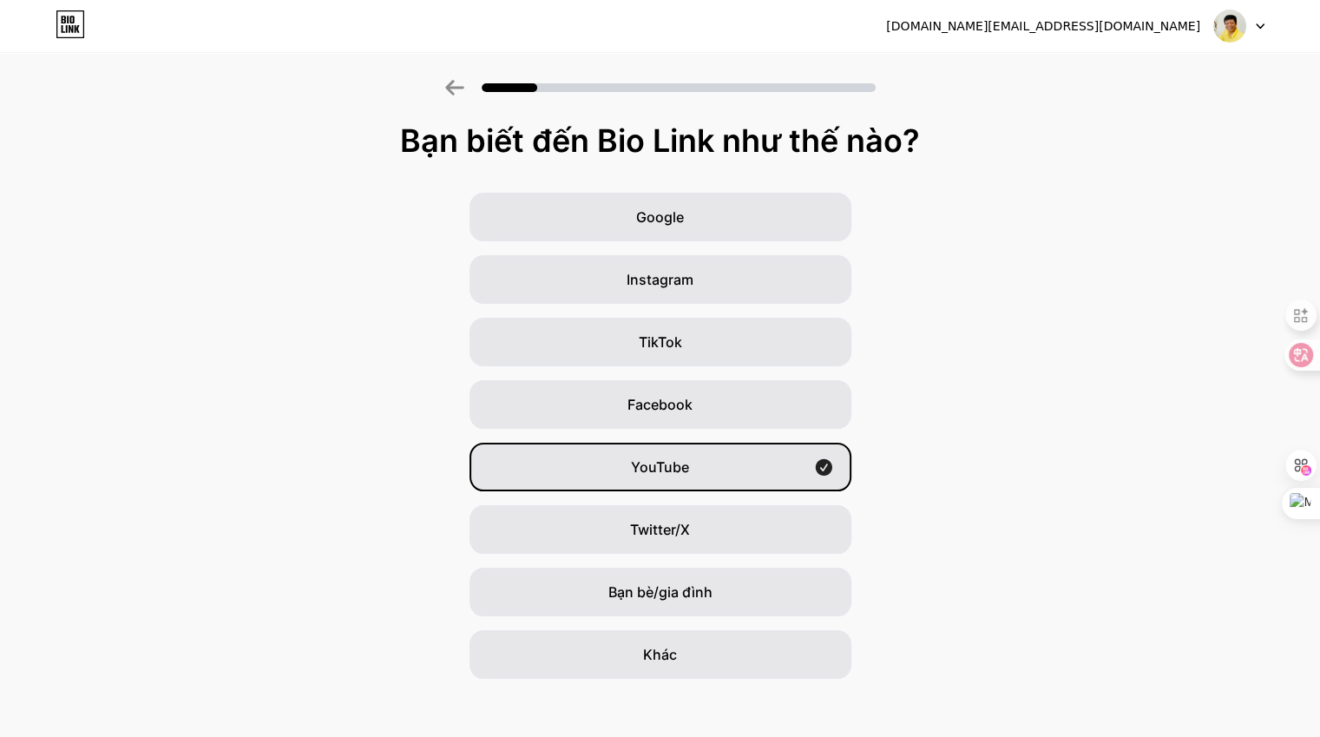
click at [457, 86] on icon at bounding box center [454, 88] width 19 height 16
click at [1305, 15] on div "tuka.ceo@gmail.com Đăng xuất" at bounding box center [660, 25] width 1320 height 31
drag, startPoint x: 1305, startPoint y: 15, endPoint x: 1299, endPoint y: 29, distance: 15.2
click at [1299, 29] on div "tuka.ceo@gmail.com Đăng xuất" at bounding box center [660, 25] width 1320 height 31
click at [660, 464] on font "YouTube" at bounding box center [660, 466] width 58 height 17
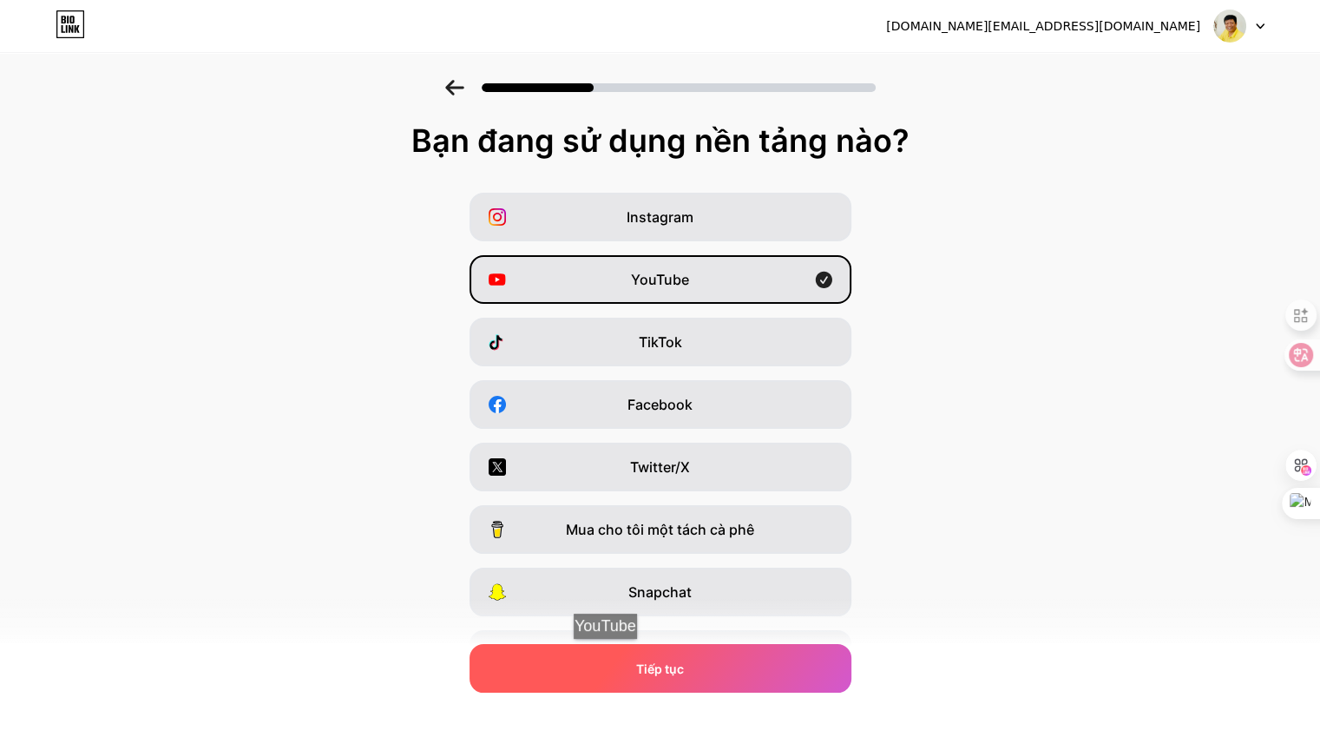
click at [612, 633] on div "Tiếp tục" at bounding box center [660, 668] width 382 height 49
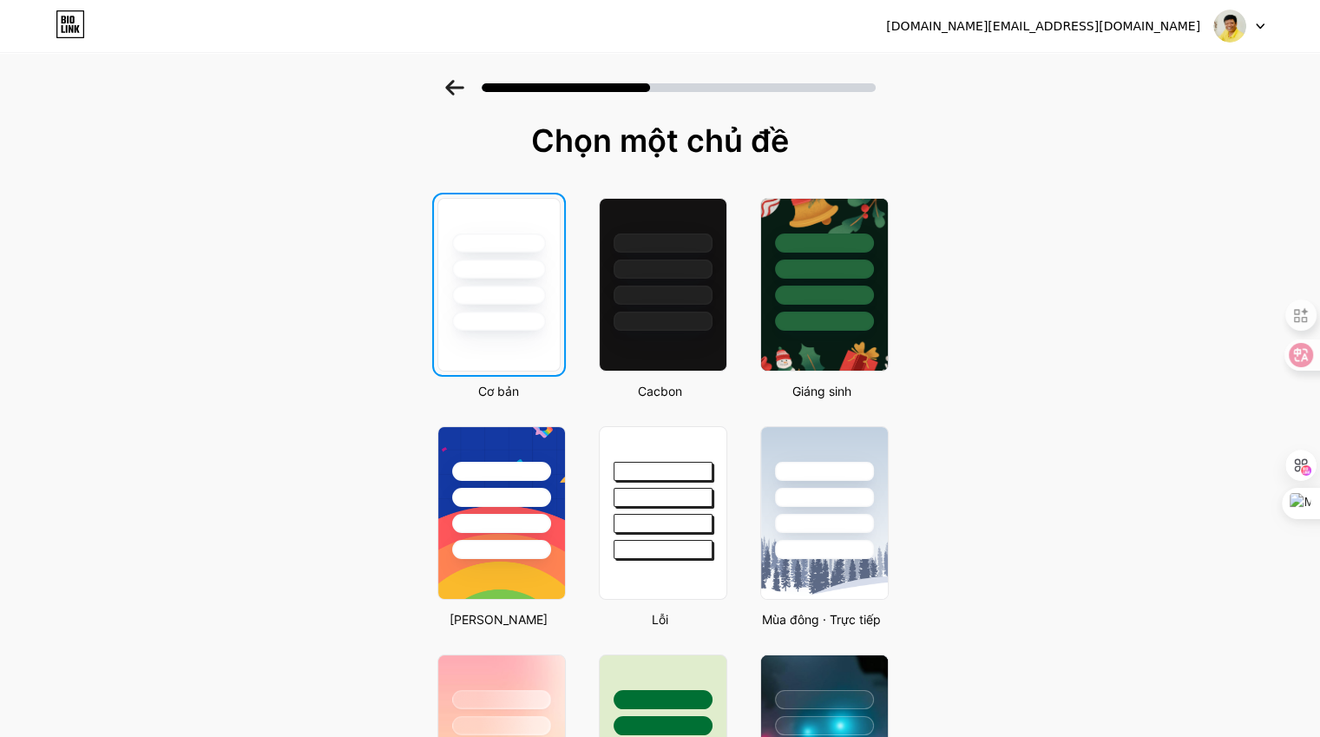
click at [528, 264] on div at bounding box center [499, 268] width 94 height 19
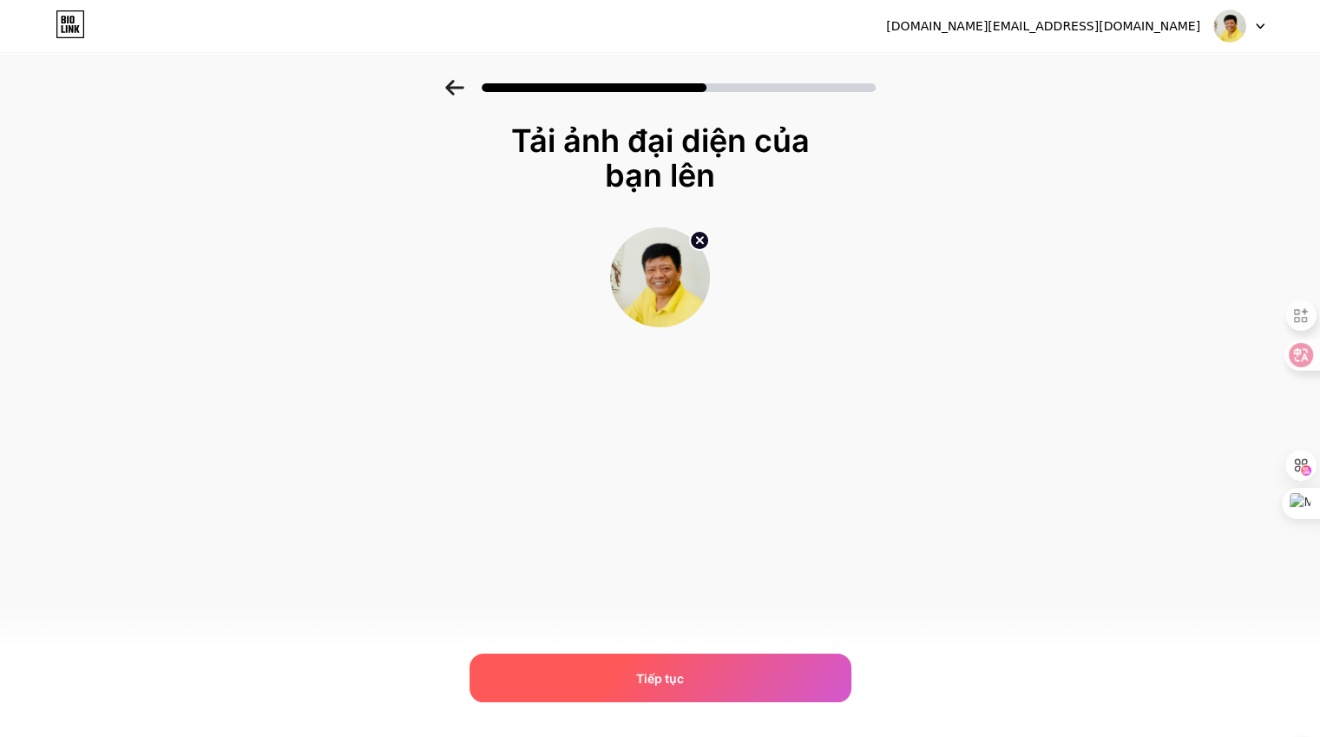
click at [651, 633] on font "Tiếp tục" at bounding box center [660, 678] width 48 height 15
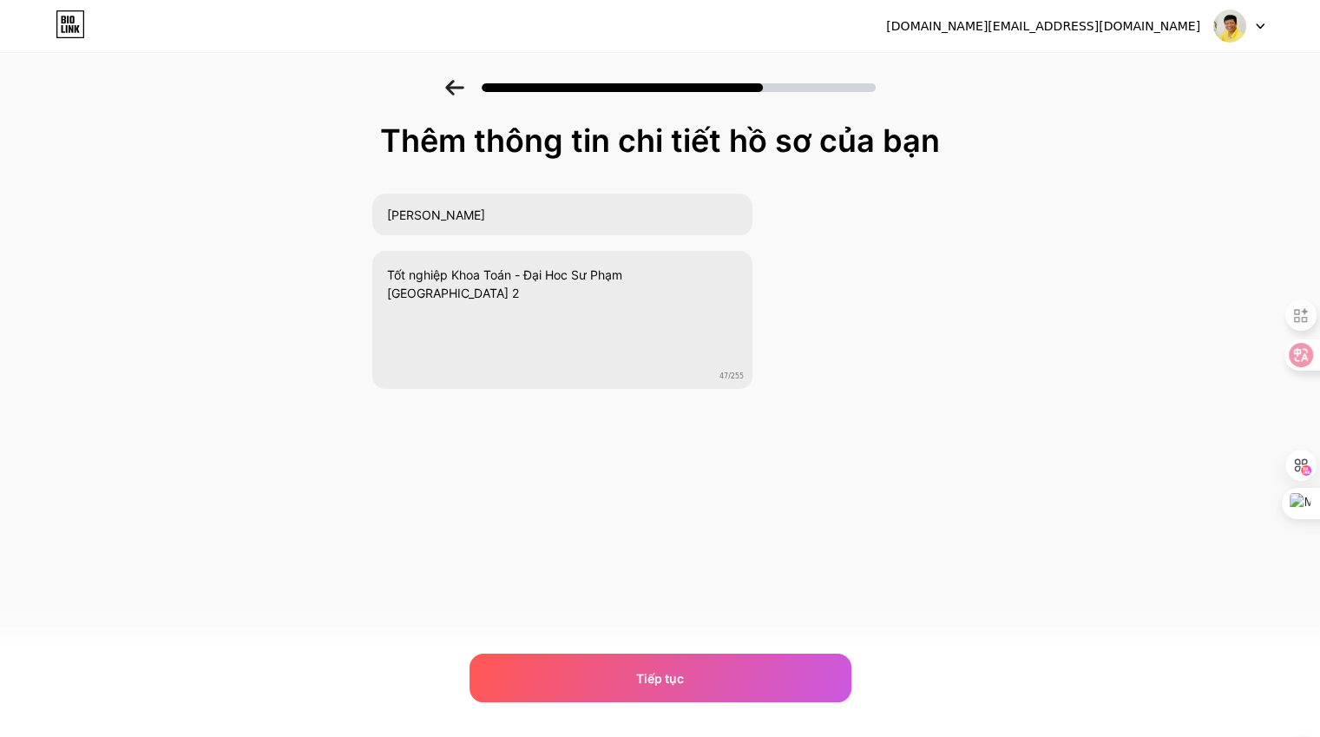
click at [651, 633] on font "Tiếp tục" at bounding box center [660, 678] width 48 height 15
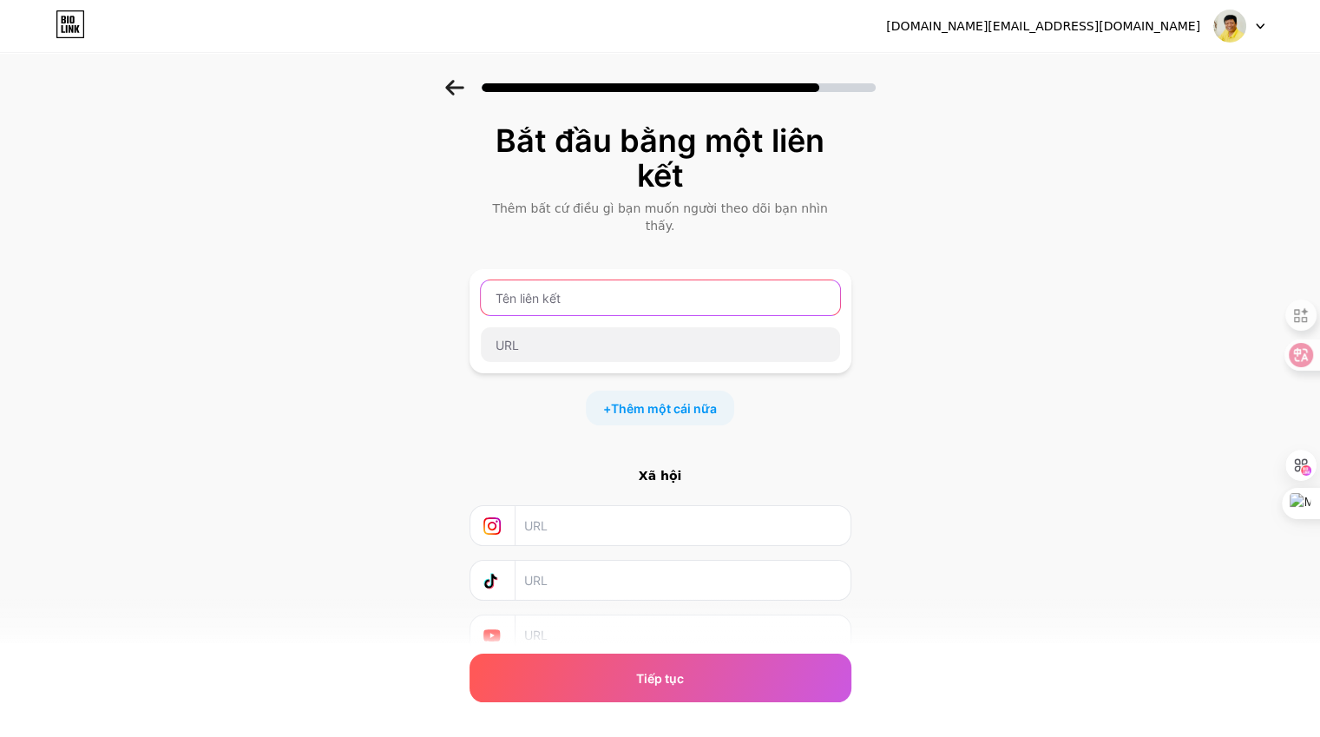
click at [715, 280] on input "text" at bounding box center [660, 297] width 359 height 35
type input "VUGIA MEDIA"
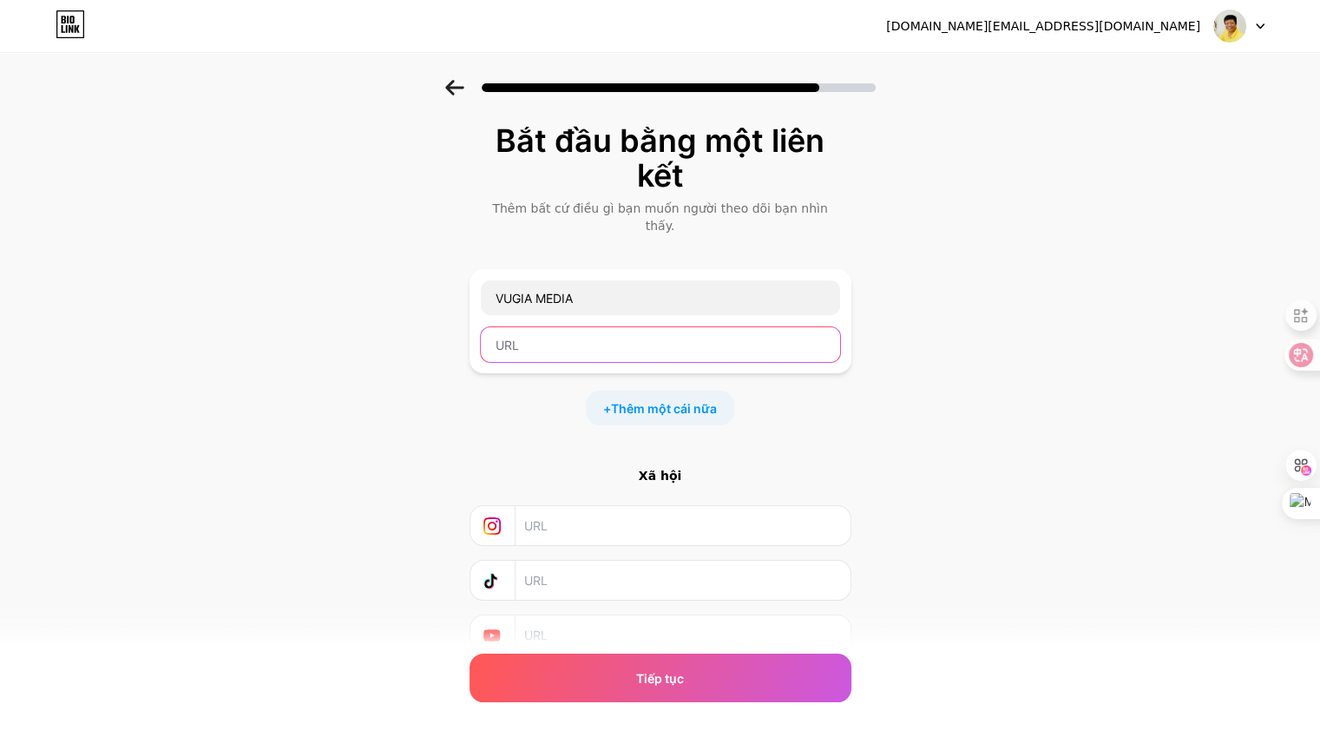
click at [687, 329] on input "text" at bounding box center [660, 344] width 359 height 35
click at [1263, 24] on icon at bounding box center [1260, 26] width 7 height 4
click at [1100, 72] on font "Đăng xuất" at bounding box center [1096, 70] width 60 height 15
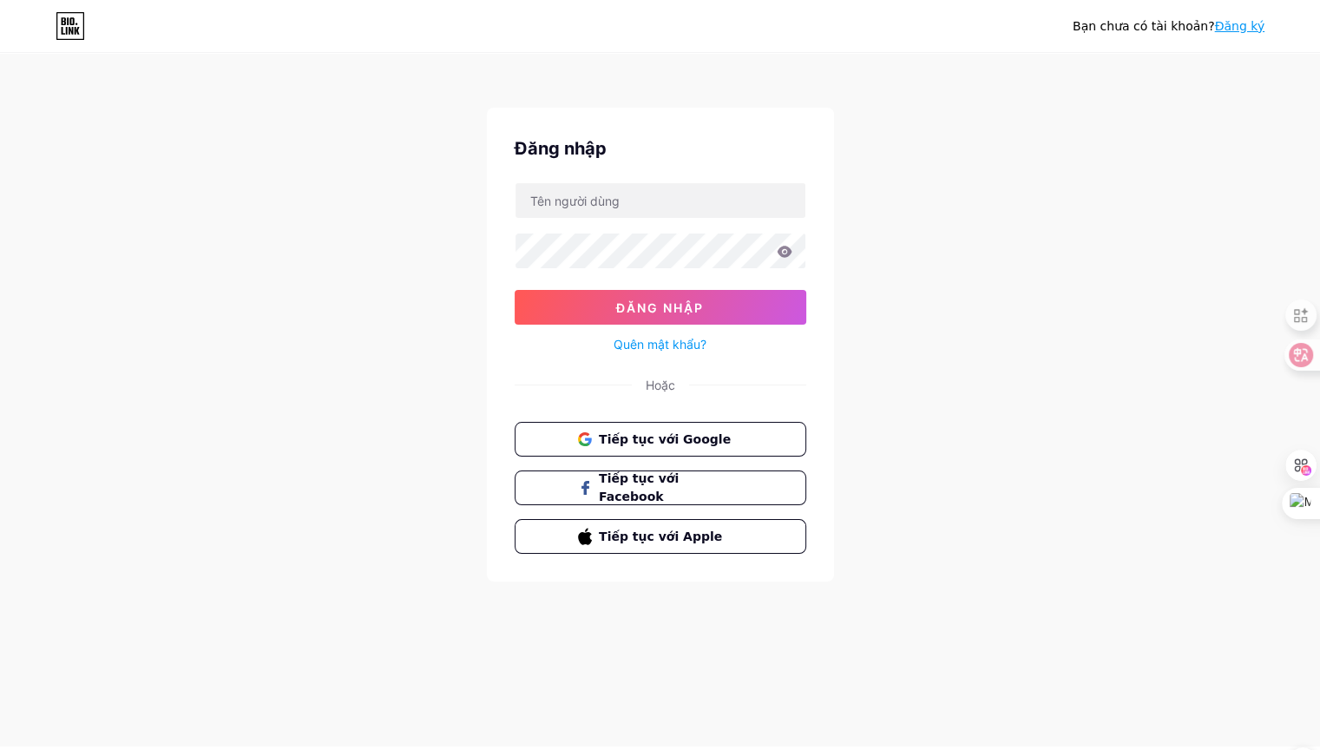
scroll to position [7, 0]
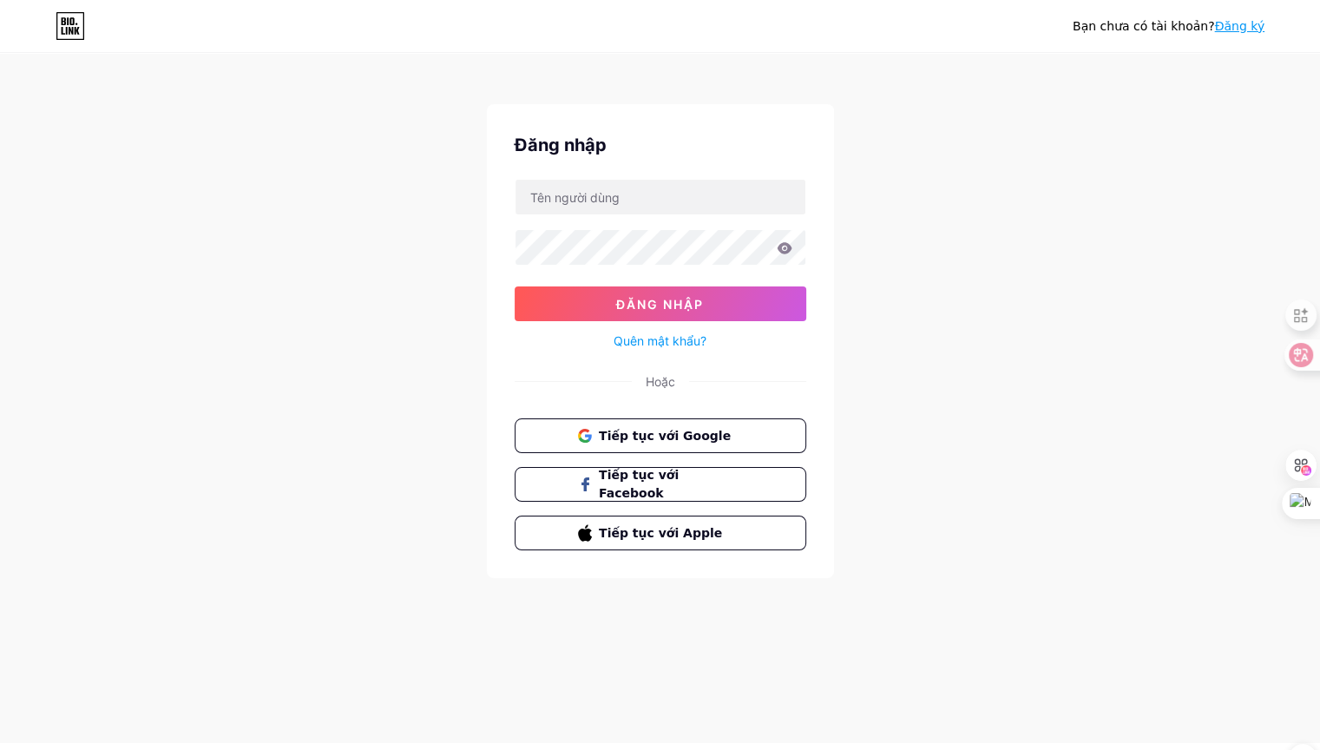
click at [1101, 147] on div "Bạn chưa có tài khoản? Đăng ký Đăng nhập Đăng nhập Quên mật khẩu? Hoặc Tiếp tục…" at bounding box center [660, 313] width 1320 height 640
click at [1187, 155] on div "Bạn chưa có tài khoản? Đăng ký Đăng nhập Đăng nhập Quên mật khẩu? Hoặc Tiếp tục…" at bounding box center [660, 313] width 1320 height 640
click at [207, 125] on div "Bạn chưa có tài khoản? Đăng ký Đăng nhập Đăng nhập Quên mật khẩu? Hoặc Tiếp tục…" at bounding box center [660, 313] width 1320 height 640
click at [966, 596] on div "Bạn chưa có tài khoản? Đăng ký Đăng nhập Đăng nhập Quên mật khẩu? Hoặc Tiếp tục…" at bounding box center [660, 313] width 1320 height 640
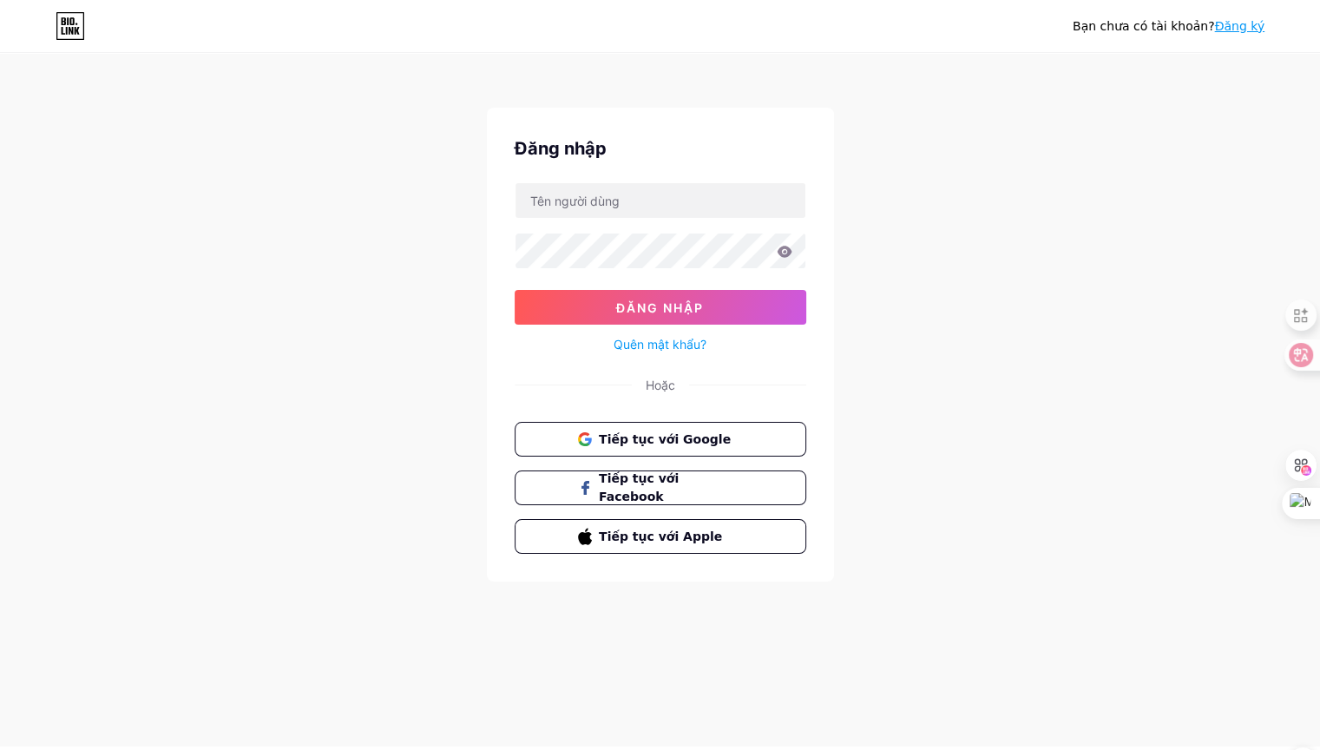
scroll to position [0, 0]
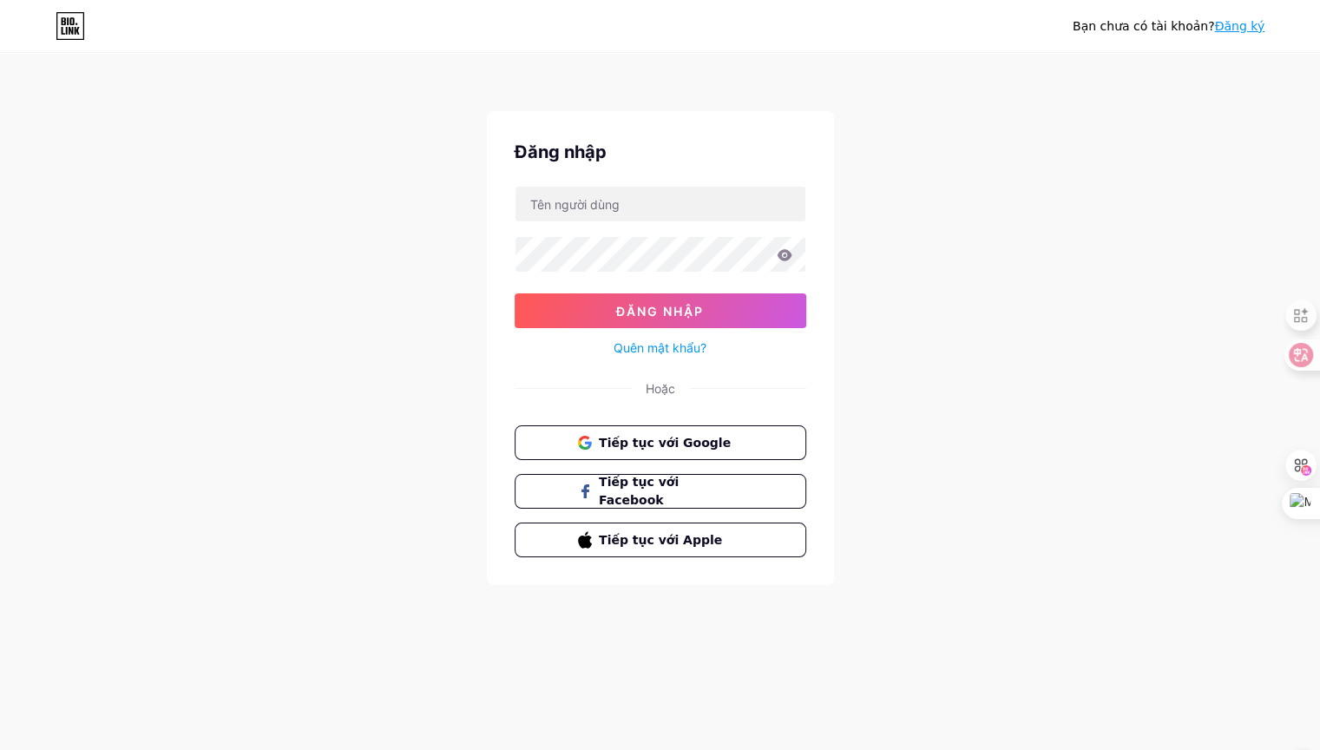
click at [67, 30] on icon at bounding box center [67, 31] width 2 height 8
